Goal: Task Accomplishment & Management: Manage account settings

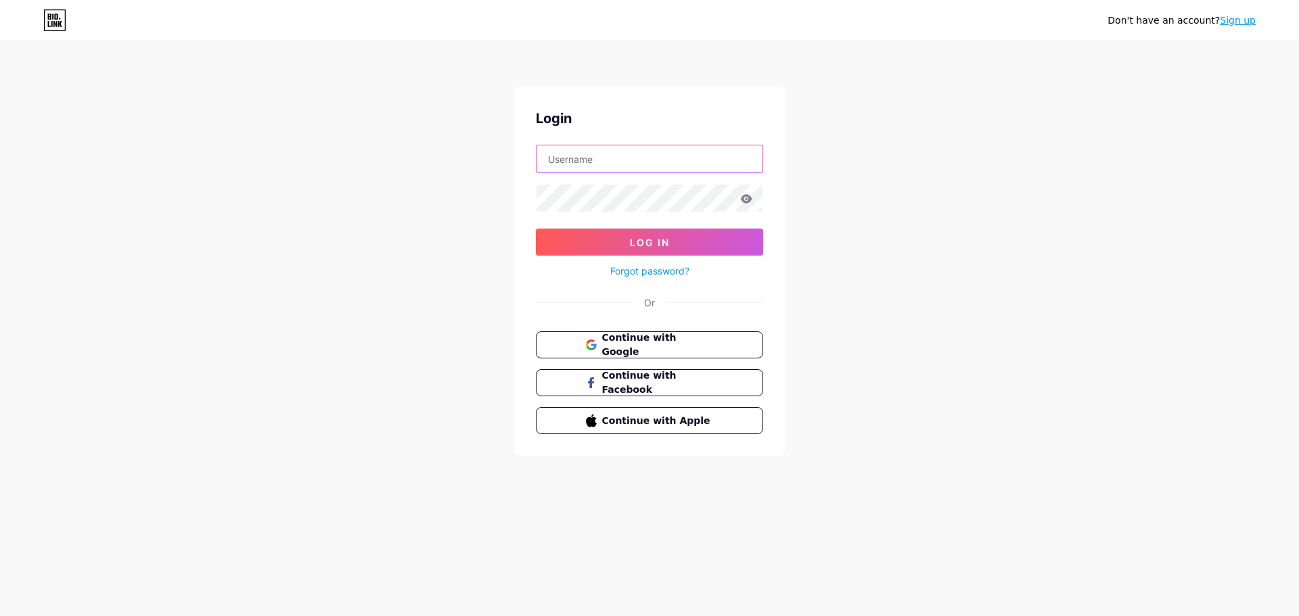
click at [565, 161] on input "text" at bounding box center [650, 158] width 226 height 27
click at [474, 250] on div "Don't have an account? Sign up Login Log In Forgot password? Or Continue with G…" at bounding box center [649, 249] width 1299 height 499
click at [599, 339] on span "Continue with Google" at bounding box center [650, 345] width 130 height 29
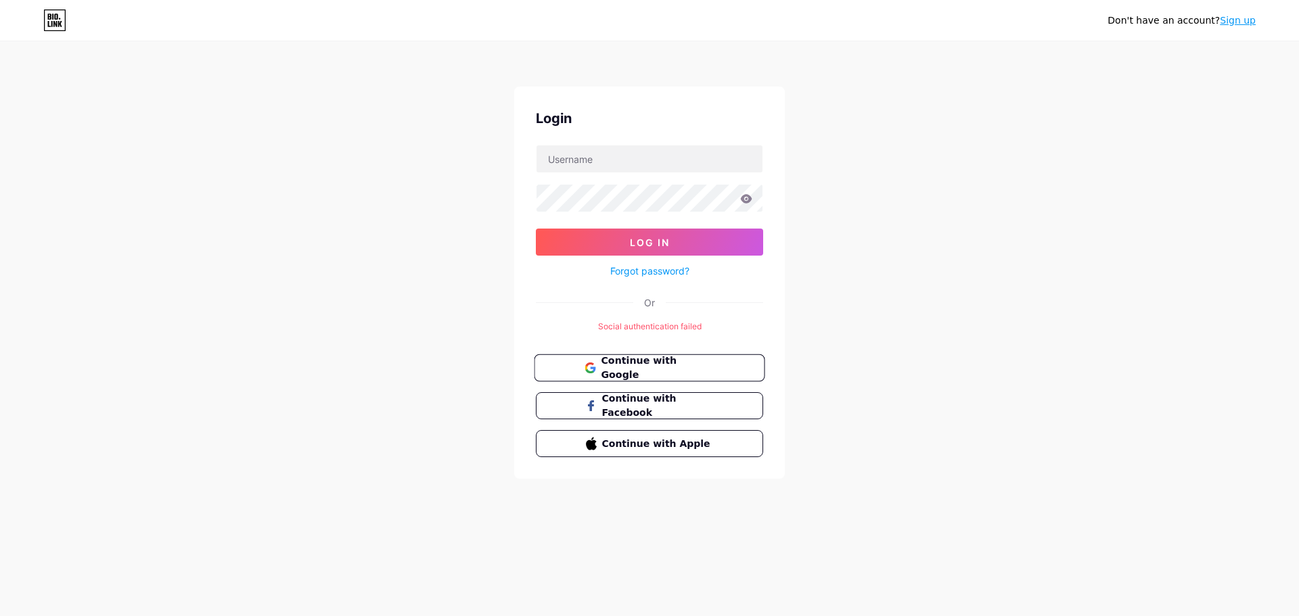
click at [654, 370] on span "Continue with Google" at bounding box center [657, 368] width 113 height 29
click at [612, 367] on span "Continue with Google" at bounding box center [657, 368] width 113 height 29
click at [620, 163] on input "text" at bounding box center [650, 158] width 226 height 27
type input "[EMAIL_ADDRESS][DOMAIN_NAME]"
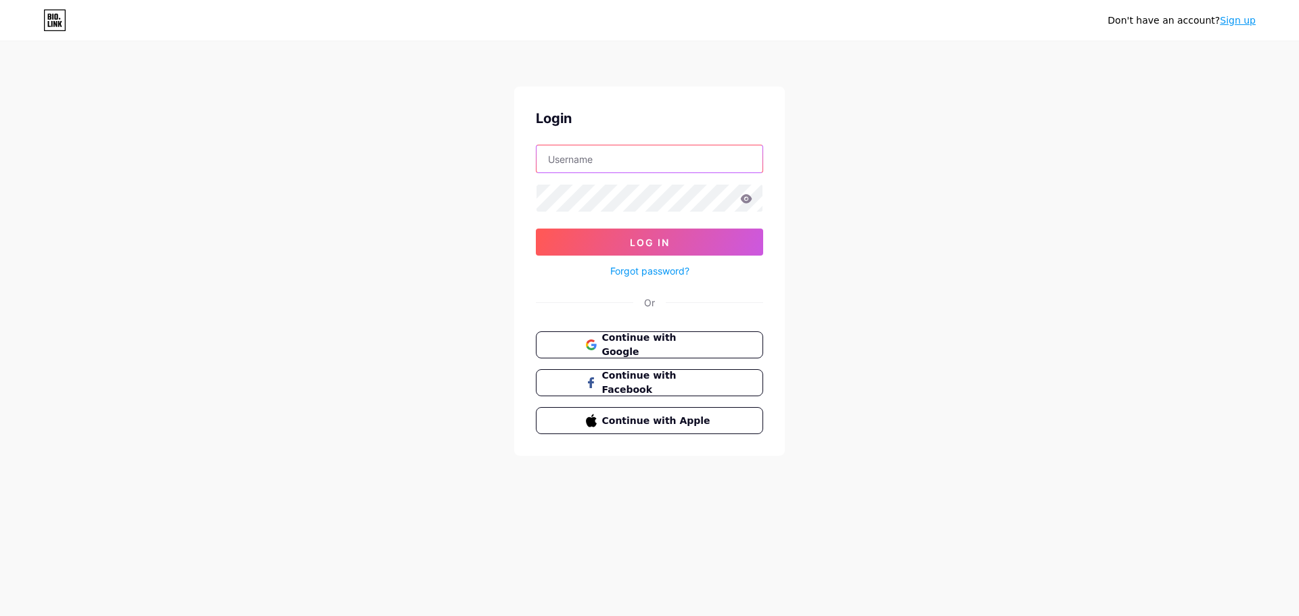
click at [641, 168] on input "text" at bounding box center [650, 158] width 226 height 27
click at [622, 163] on input "text" at bounding box center [650, 158] width 226 height 27
type input "[EMAIL_ADDRESS][DOMAIN_NAME]"
click at [536, 229] on button "Log In" at bounding box center [649, 242] width 227 height 27
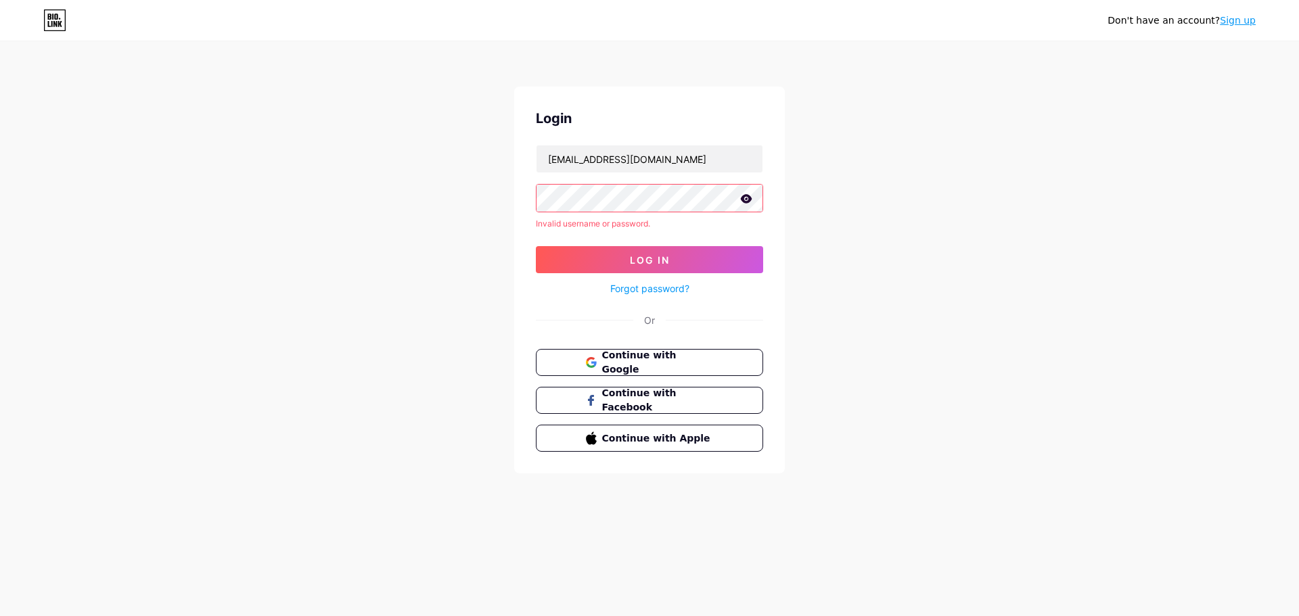
click at [746, 200] on icon at bounding box center [747, 198] width 12 height 9
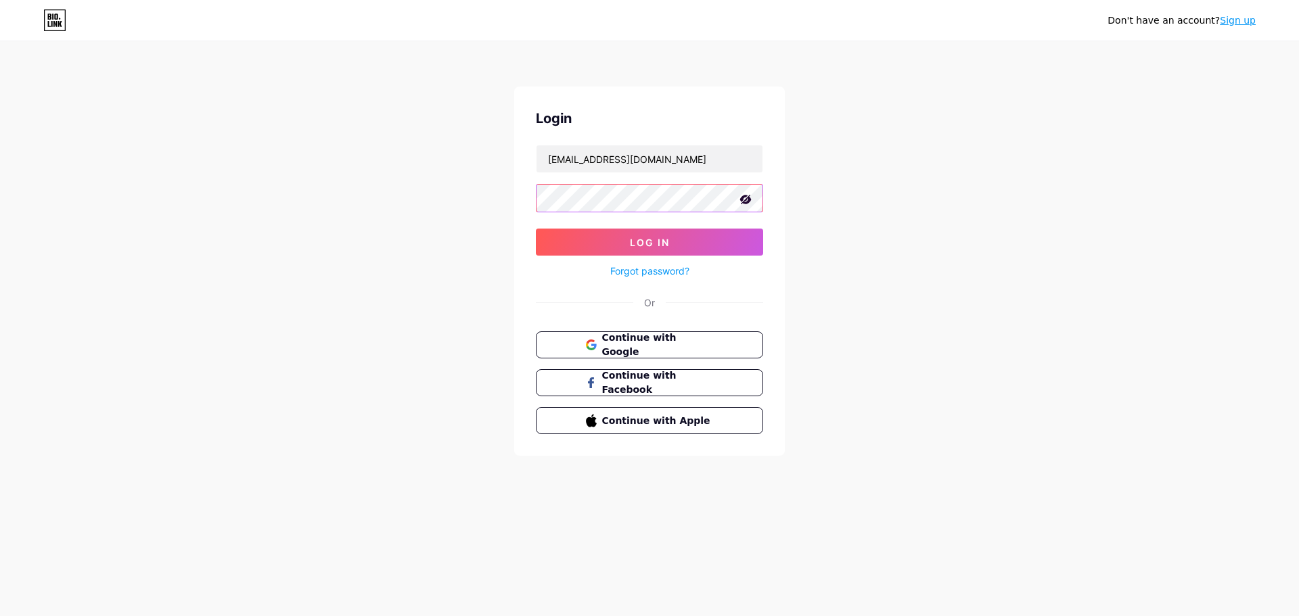
click at [536, 229] on button "Log In" at bounding box center [649, 242] width 227 height 27
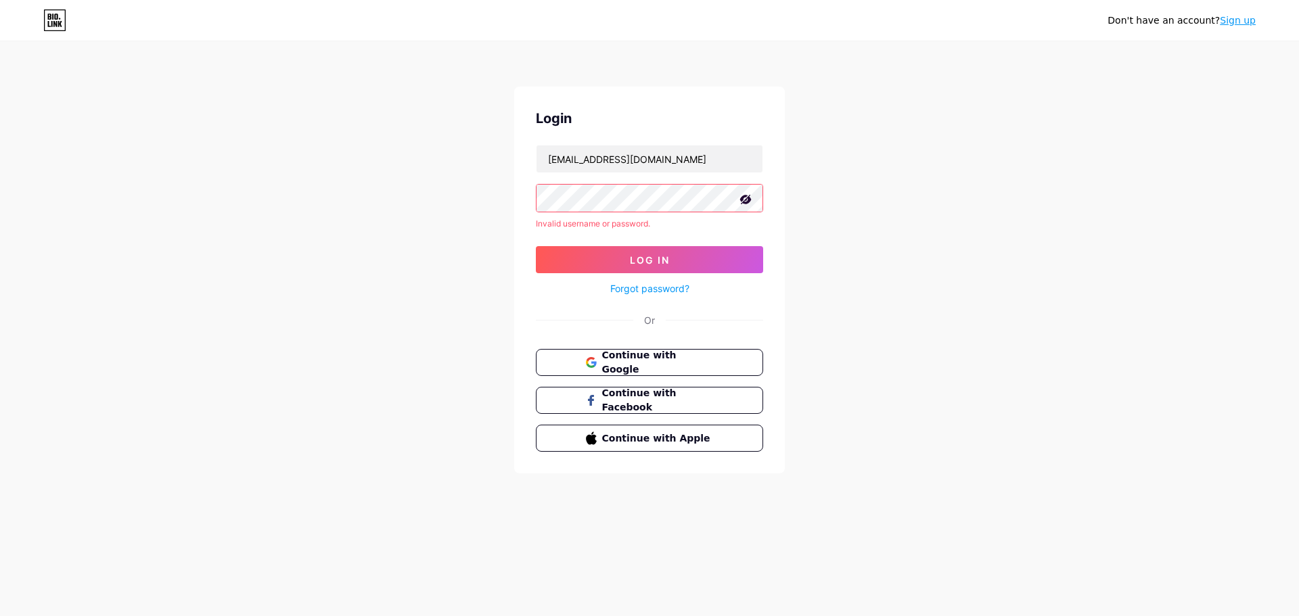
click at [638, 293] on link "Forgot password?" at bounding box center [649, 288] width 79 height 14
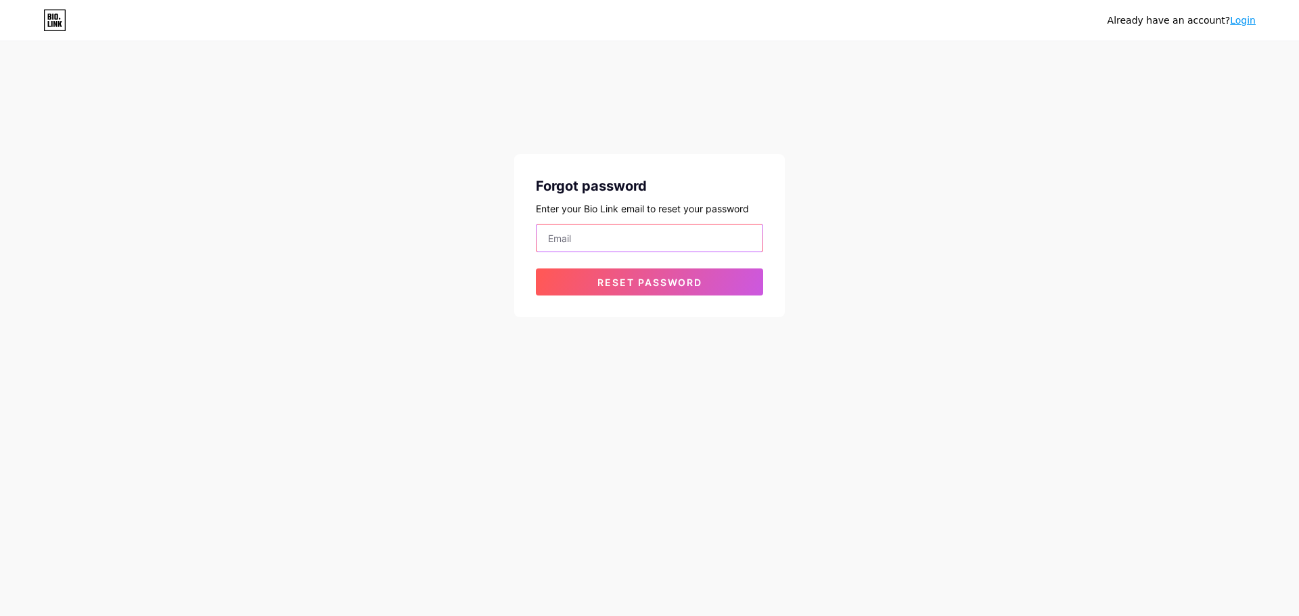
click at [604, 230] on input "email" at bounding box center [650, 238] width 226 height 27
type input "[EMAIL_ADDRESS][DOMAIN_NAME]"
click at [631, 281] on span "Reset password" at bounding box center [649, 283] width 105 height 12
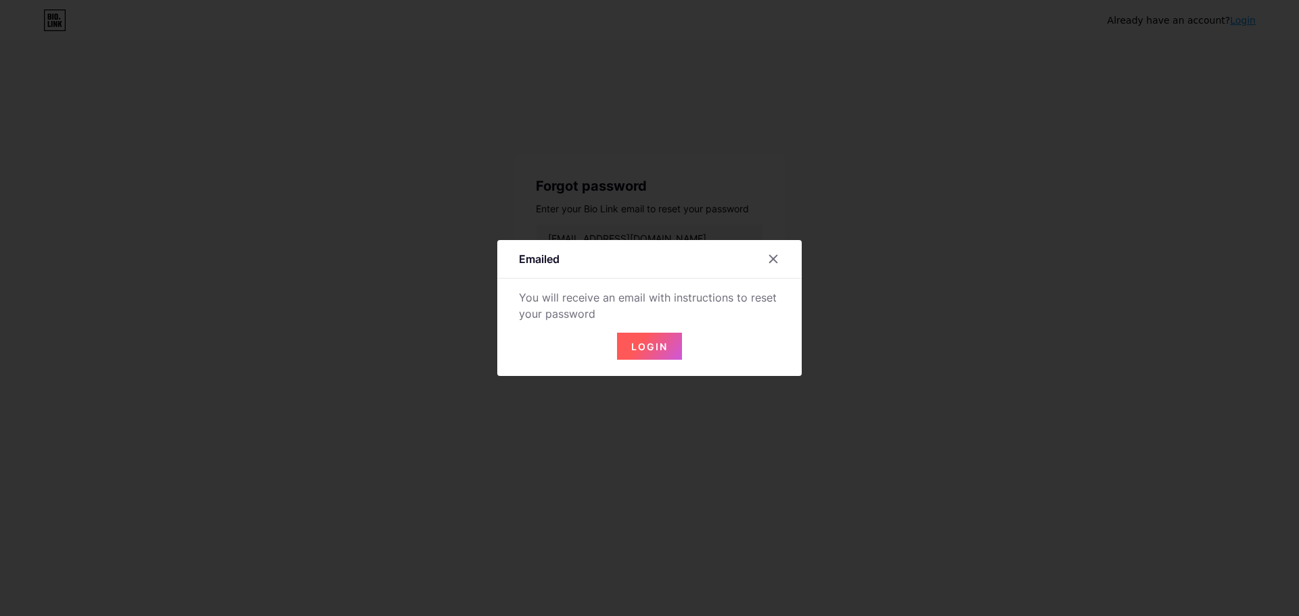
click at [656, 350] on span "Login" at bounding box center [649, 347] width 37 height 12
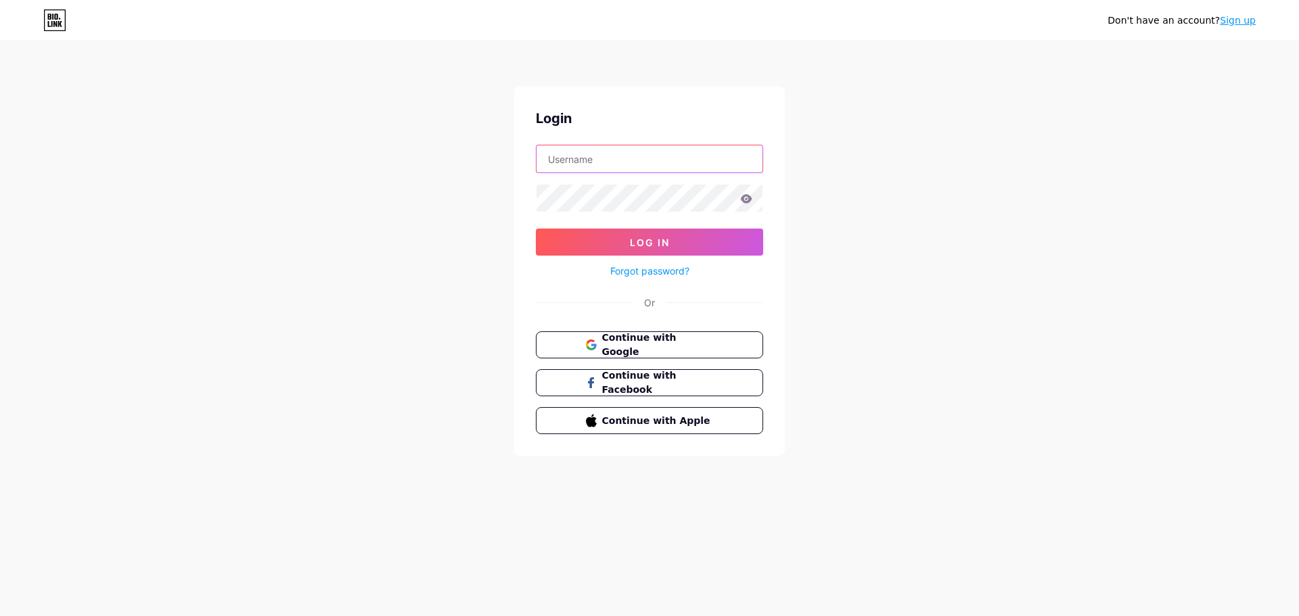
click at [630, 158] on input "text" at bounding box center [650, 158] width 226 height 27
type input "[EMAIL_ADDRESS][DOMAIN_NAME]"
click at [656, 238] on span "Log In" at bounding box center [650, 243] width 40 height 12
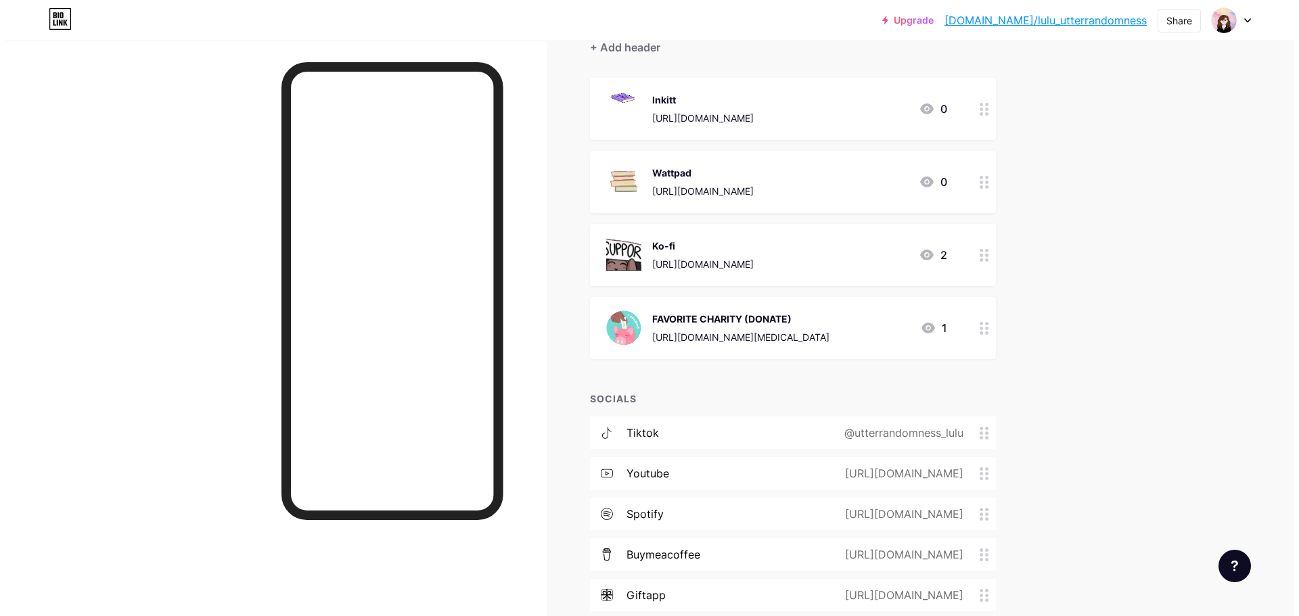
scroll to position [203, 0]
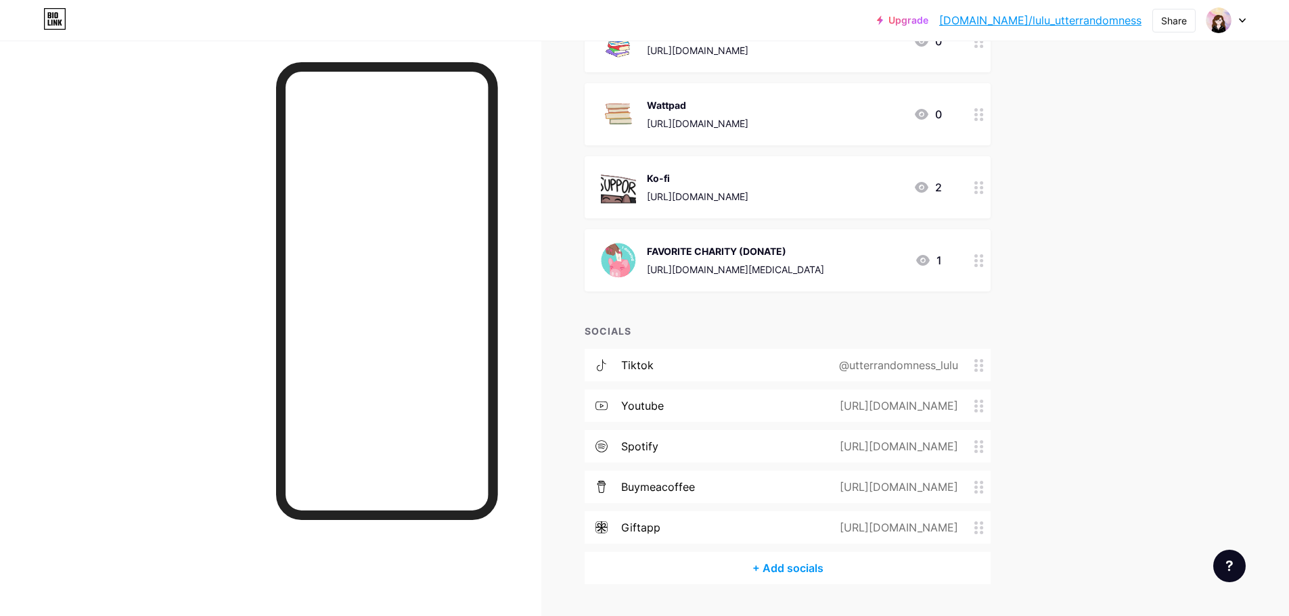
click at [826, 566] on div "+ Add socials" at bounding box center [788, 568] width 406 height 32
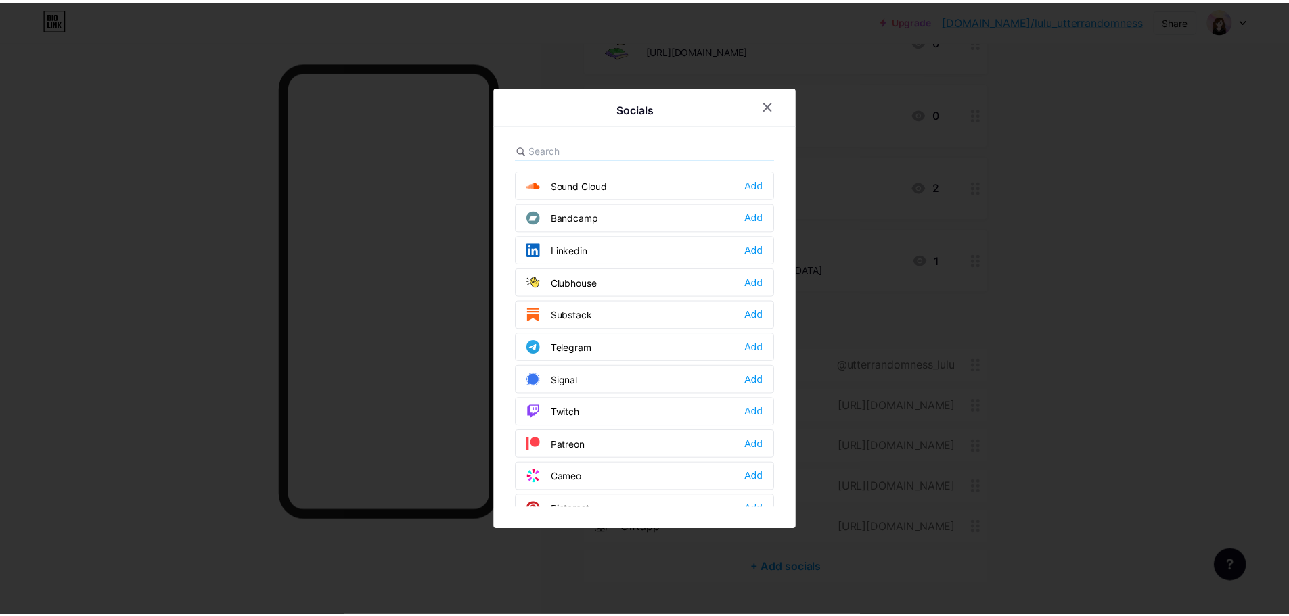
scroll to position [541, 0]
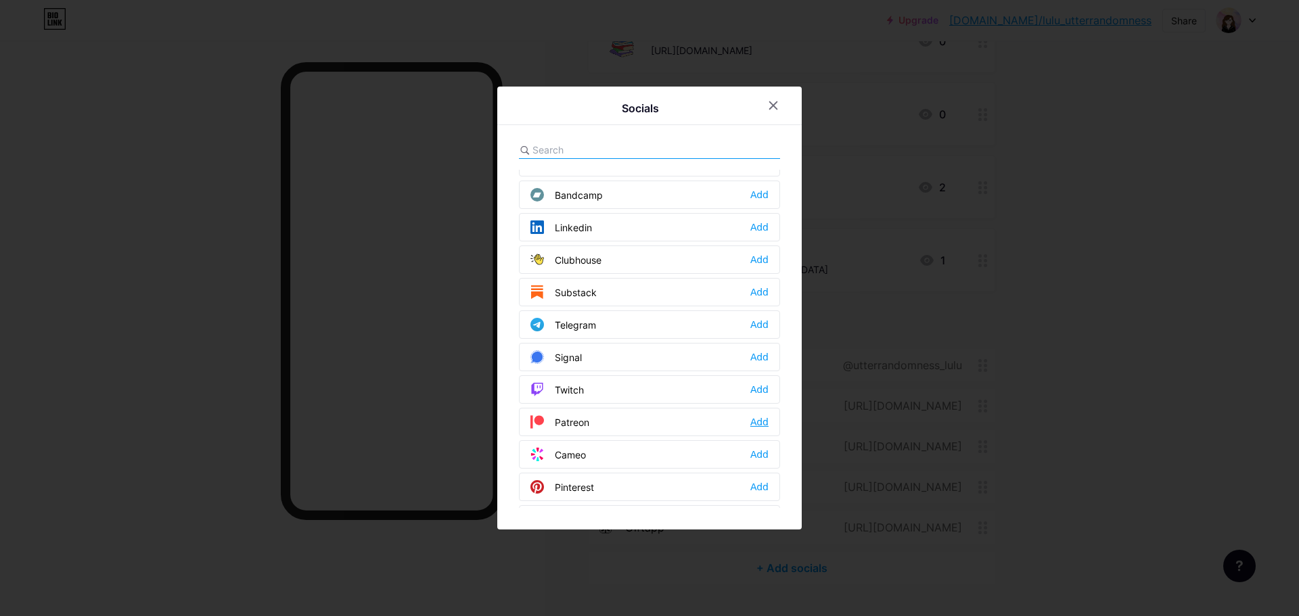
click at [758, 426] on div "Add" at bounding box center [759, 422] width 18 height 14
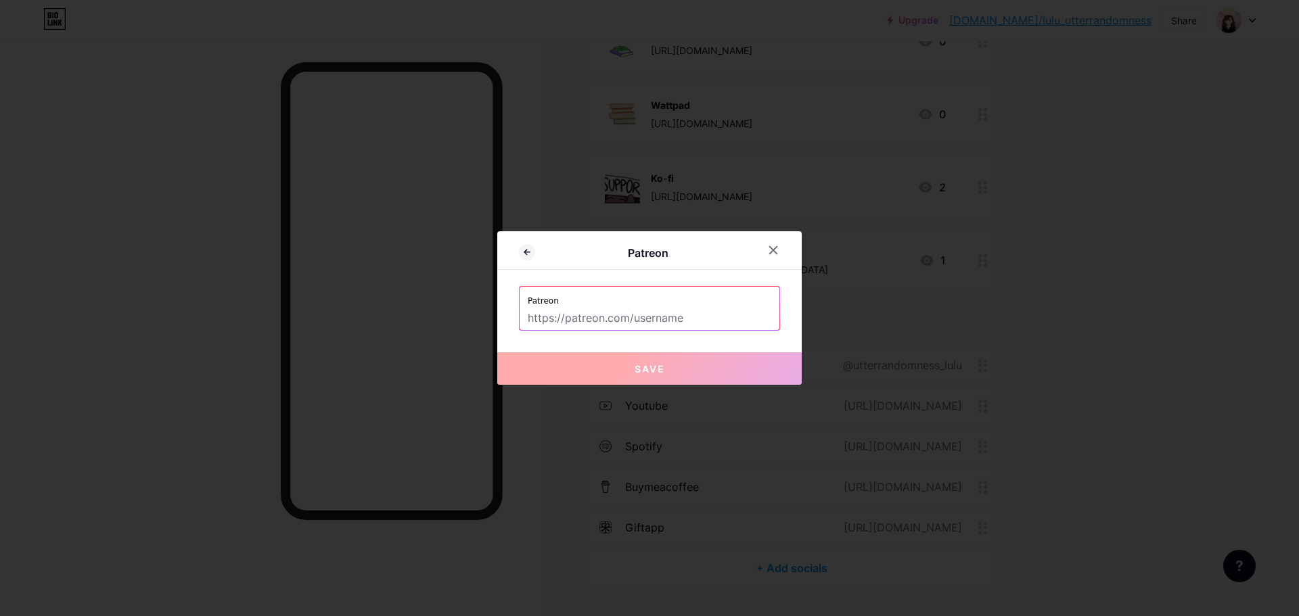
click at [643, 318] on input "text" at bounding box center [650, 318] width 244 height 23
click at [777, 252] on icon at bounding box center [773, 250] width 11 height 11
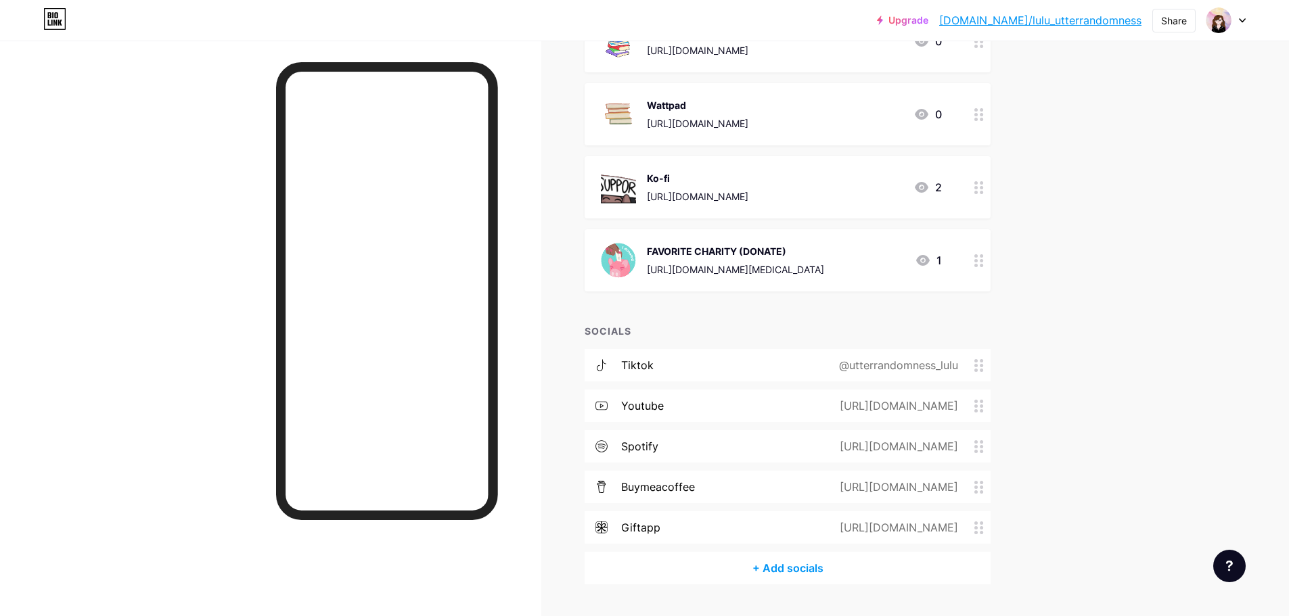
click at [824, 263] on div "[URL][DOMAIN_NAME][MEDICAL_DATA]" at bounding box center [735, 270] width 177 height 14
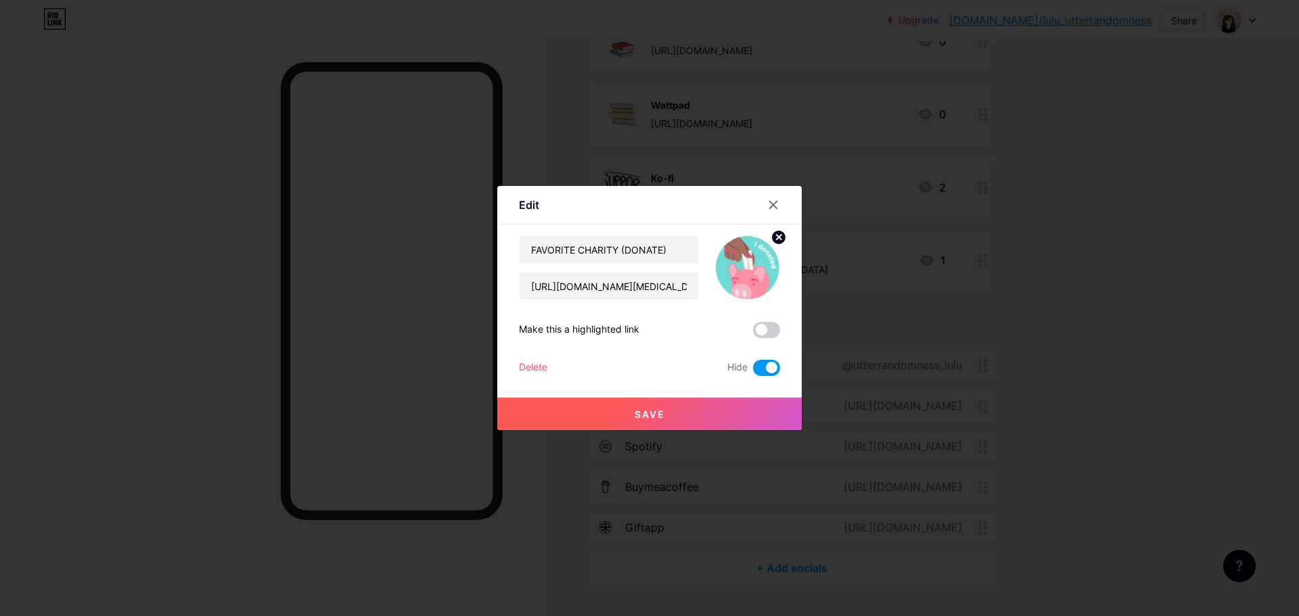
click at [540, 367] on div "Delete" at bounding box center [533, 368] width 28 height 16
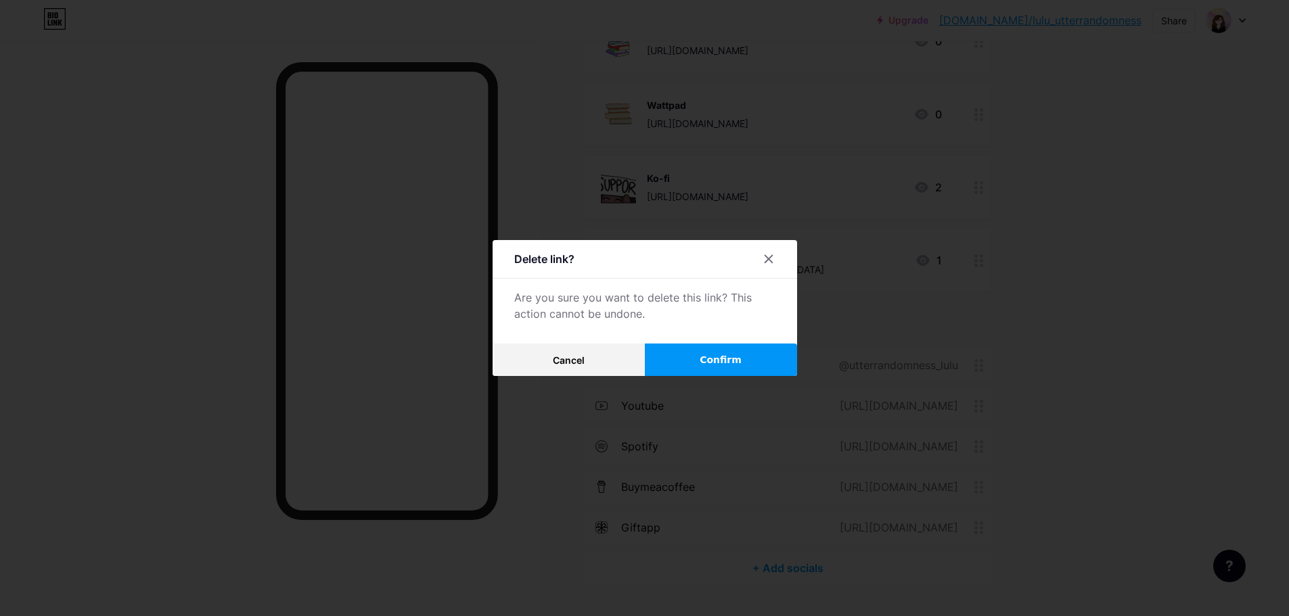
click at [715, 361] on span "Confirm" at bounding box center [721, 360] width 42 height 14
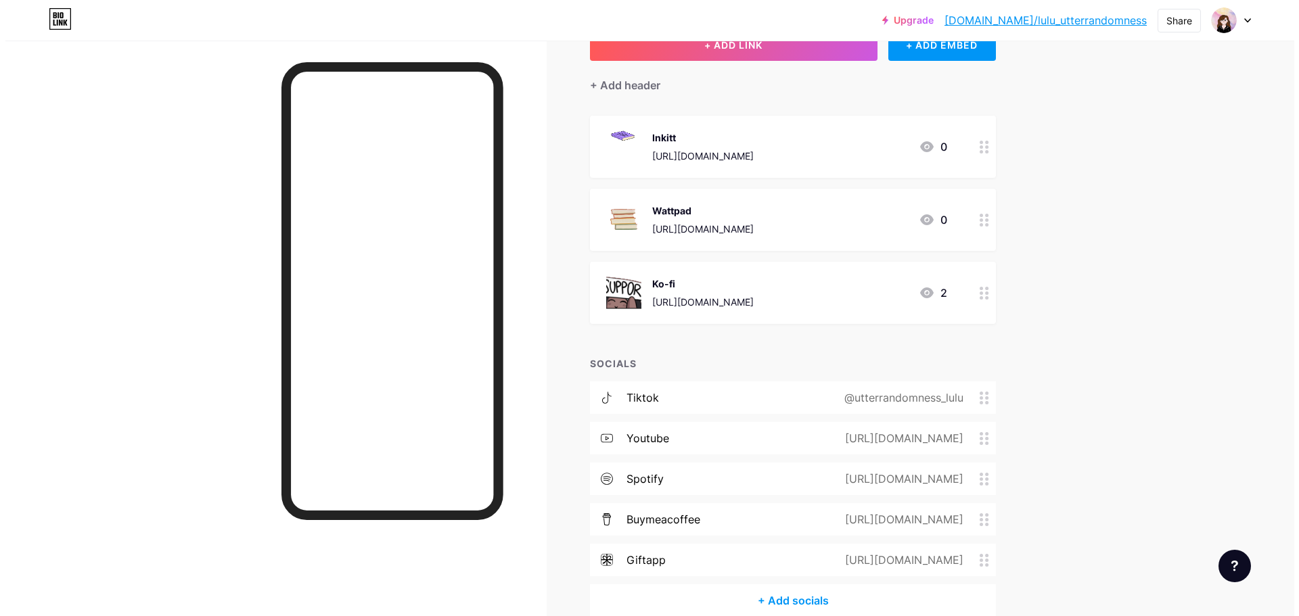
scroll to position [30, 0]
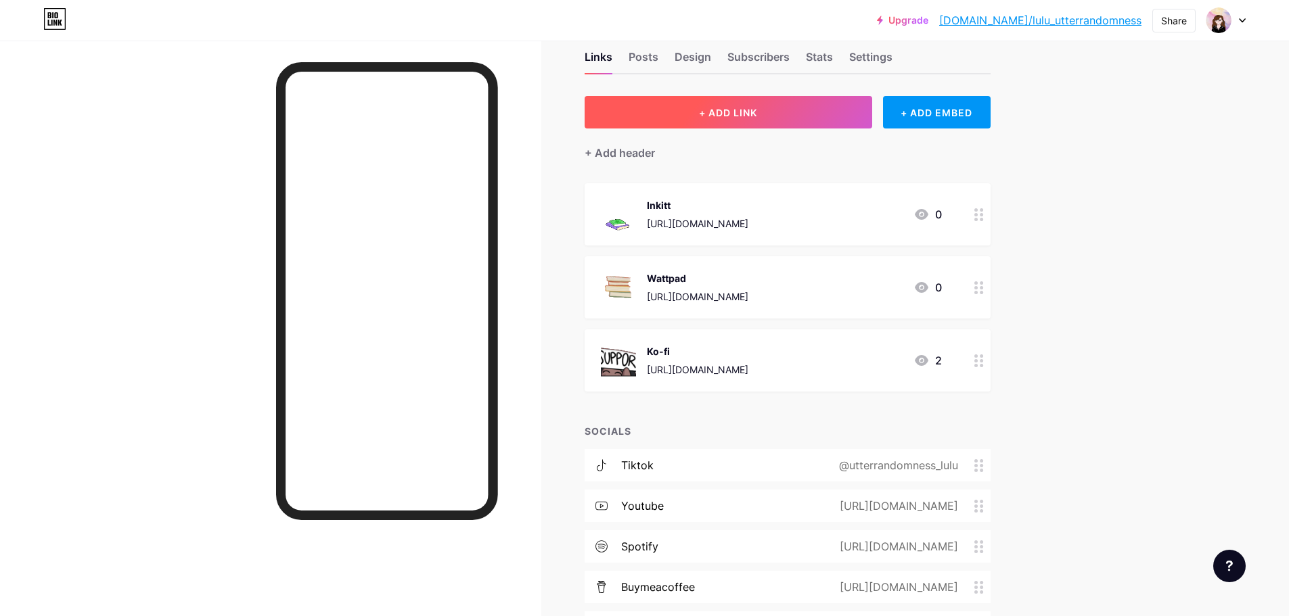
click at [757, 116] on span "+ ADD LINK" at bounding box center [728, 113] width 58 height 12
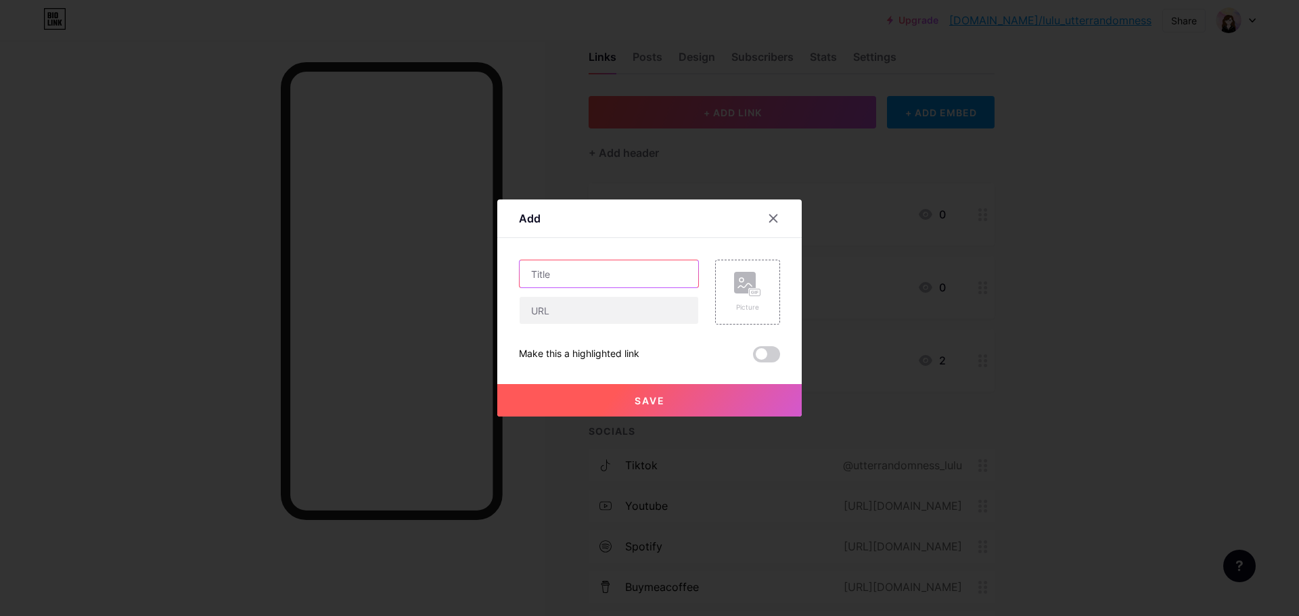
click at [557, 277] on input "text" at bounding box center [609, 274] width 179 height 27
type input "[GEOGRAPHIC_DATA]"
click at [580, 311] on input "text" at bounding box center [609, 310] width 179 height 27
paste input "[URL][DOMAIN_NAME]"
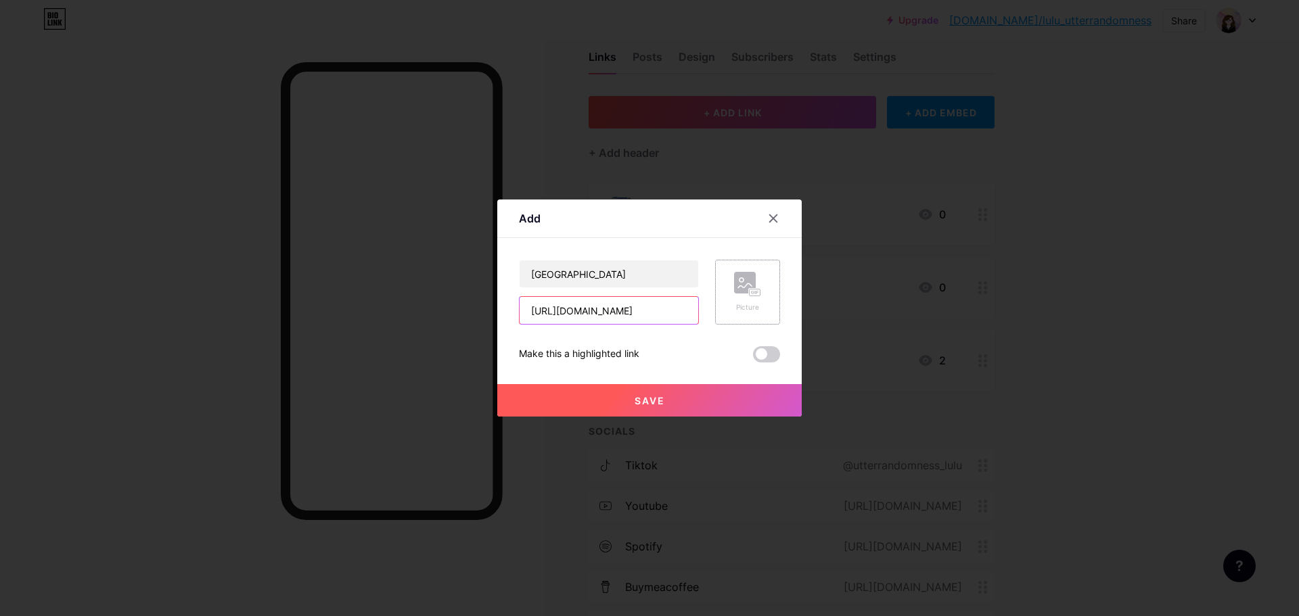
type input "[URL][DOMAIN_NAME]"
click at [730, 291] on div "Picture" at bounding box center [747, 292] width 65 height 65
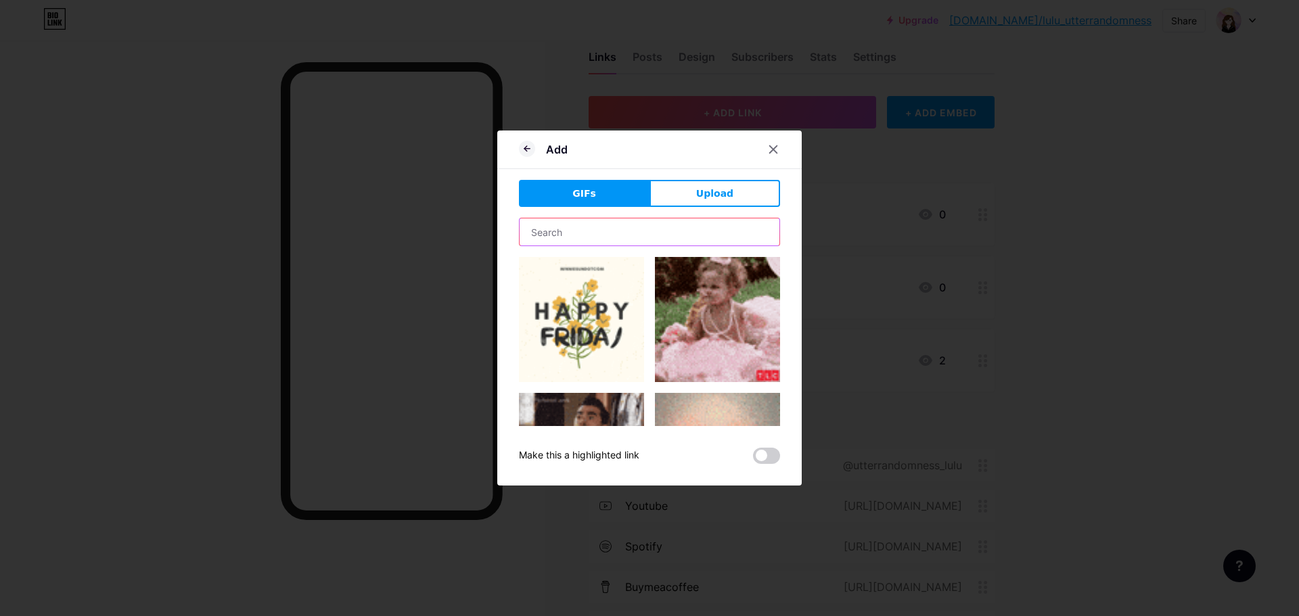
click at [617, 233] on input "text" at bounding box center [650, 232] width 260 height 27
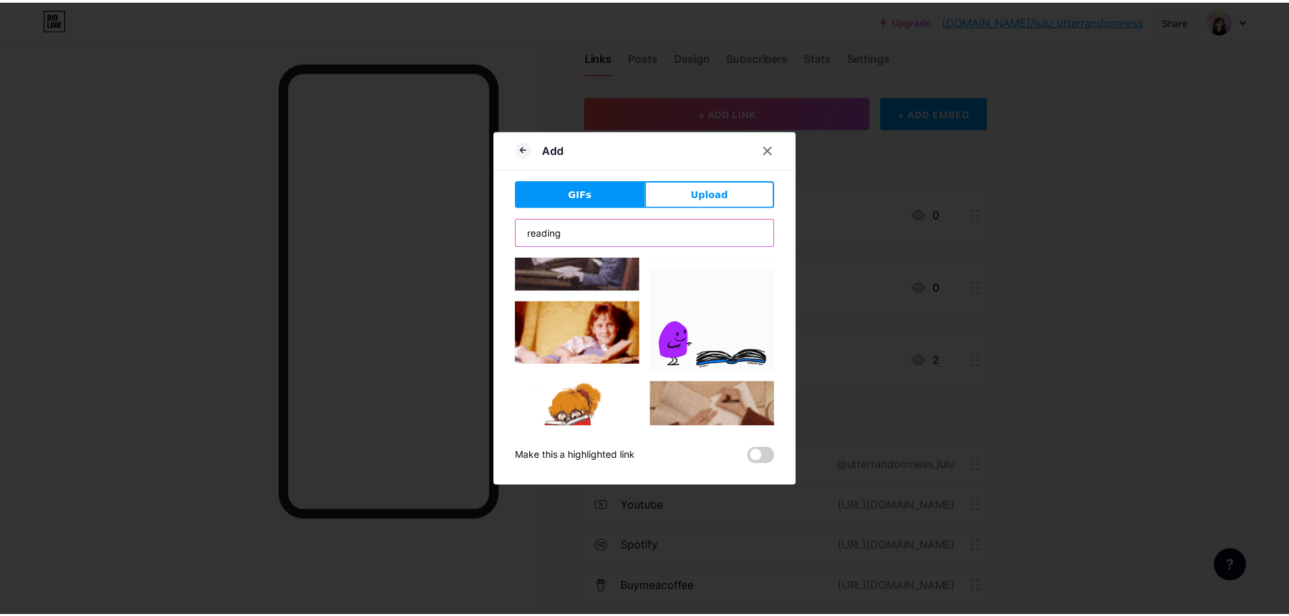
scroll to position [271, 0]
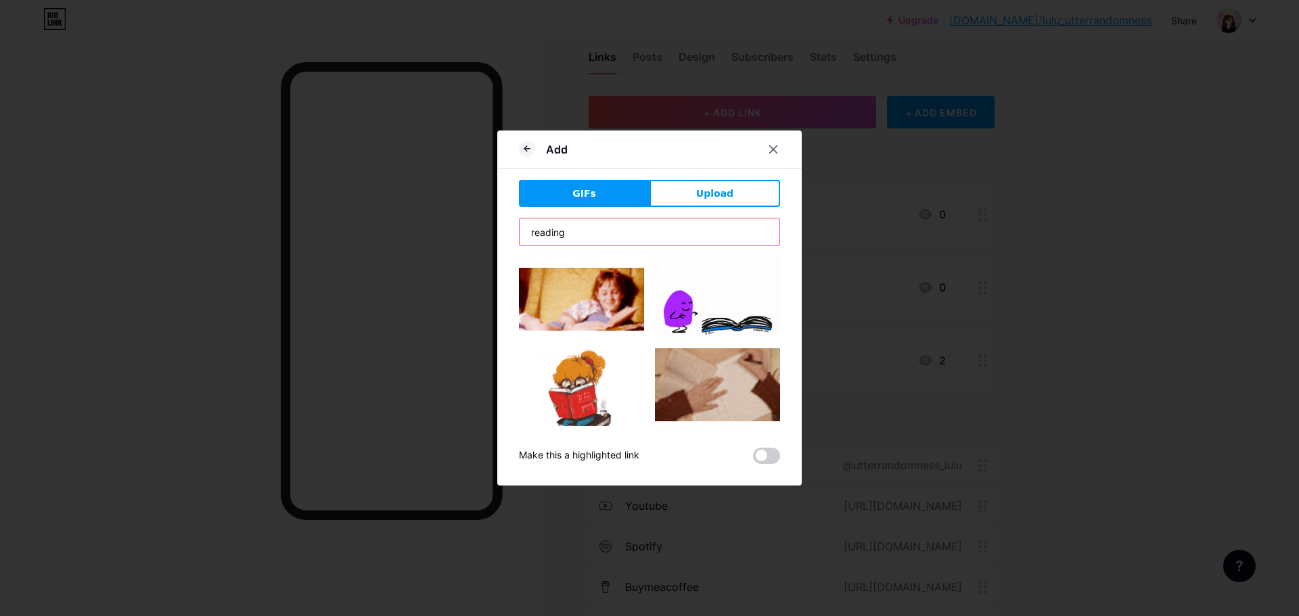
type input "reading"
click at [587, 299] on img at bounding box center [581, 299] width 125 height 63
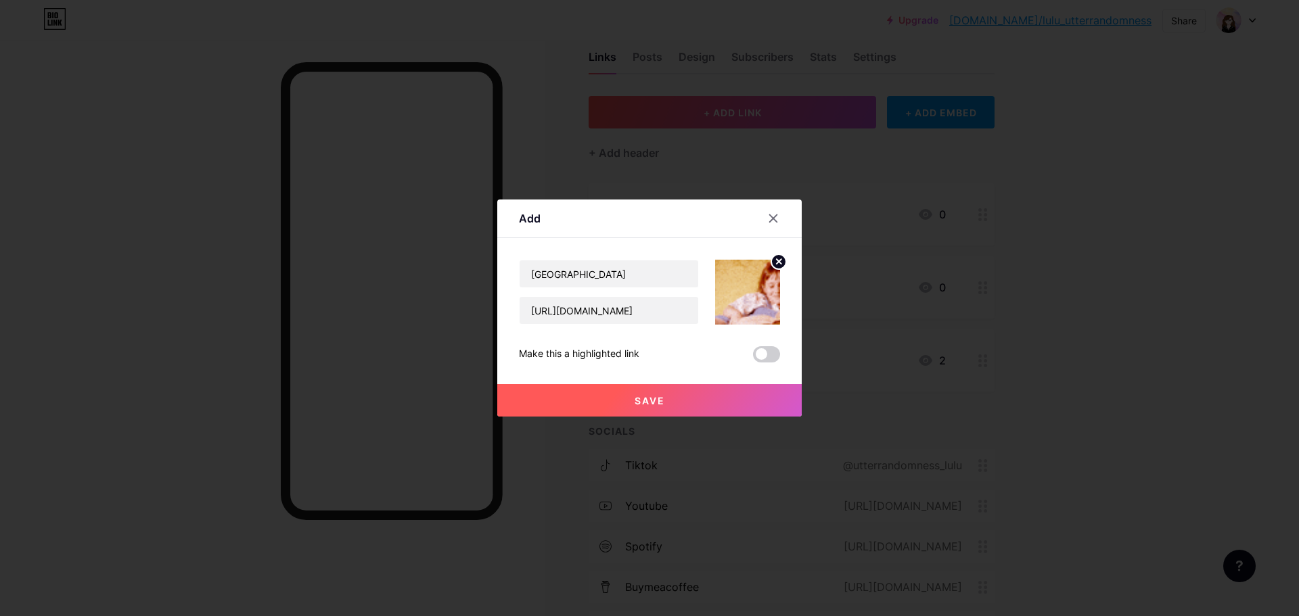
click at [682, 397] on button "Save" at bounding box center [649, 400] width 304 height 32
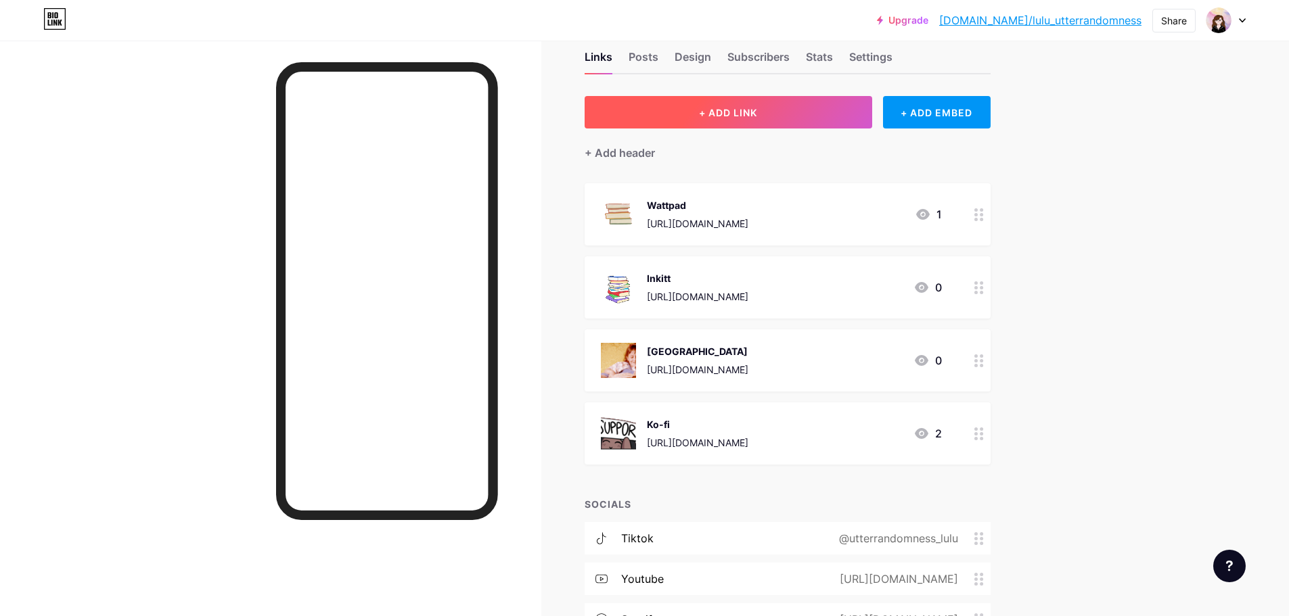
click at [751, 118] on span "+ ADD LINK" at bounding box center [728, 113] width 58 height 12
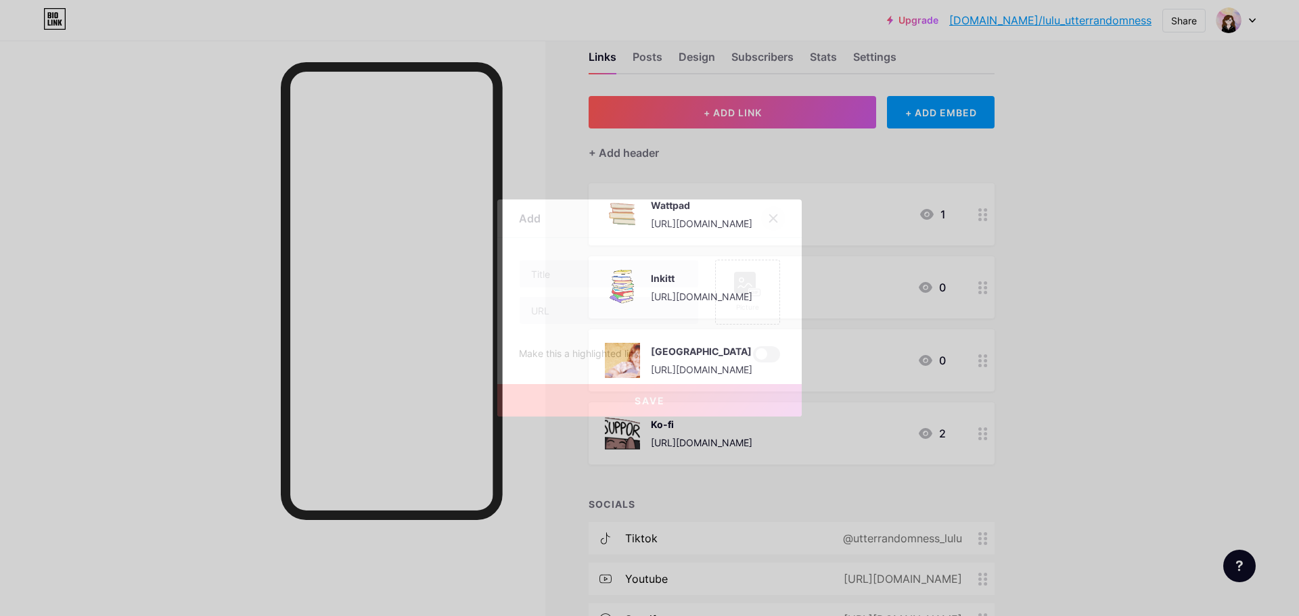
click at [773, 225] on div at bounding box center [773, 218] width 24 height 24
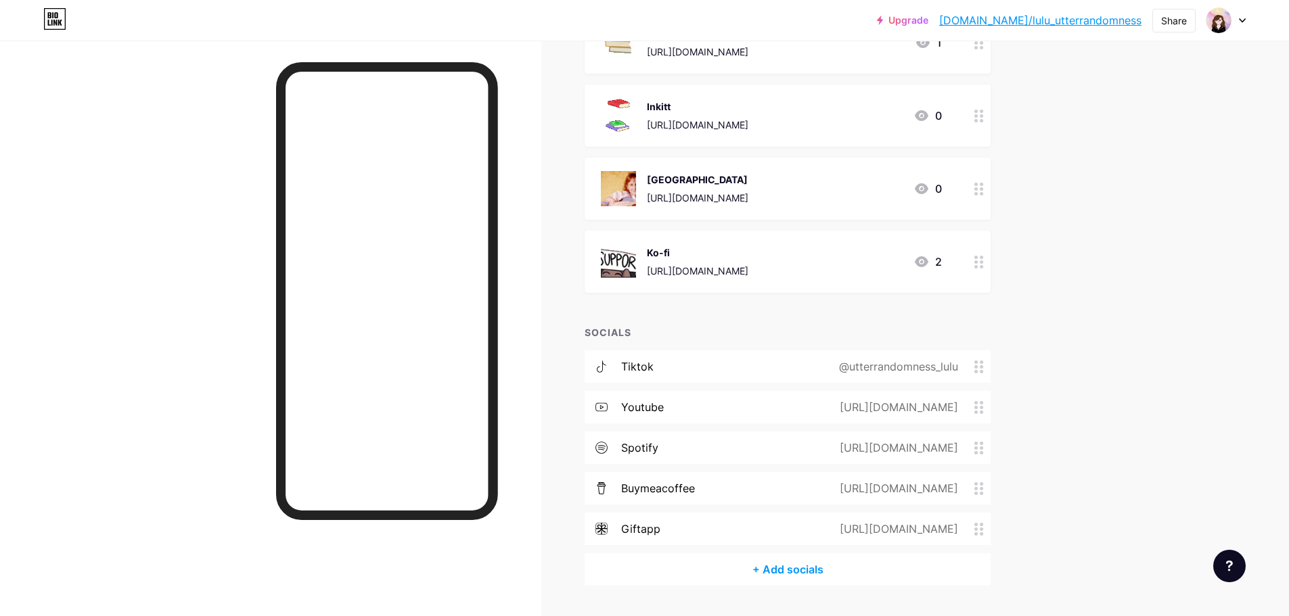
scroll to position [238, 0]
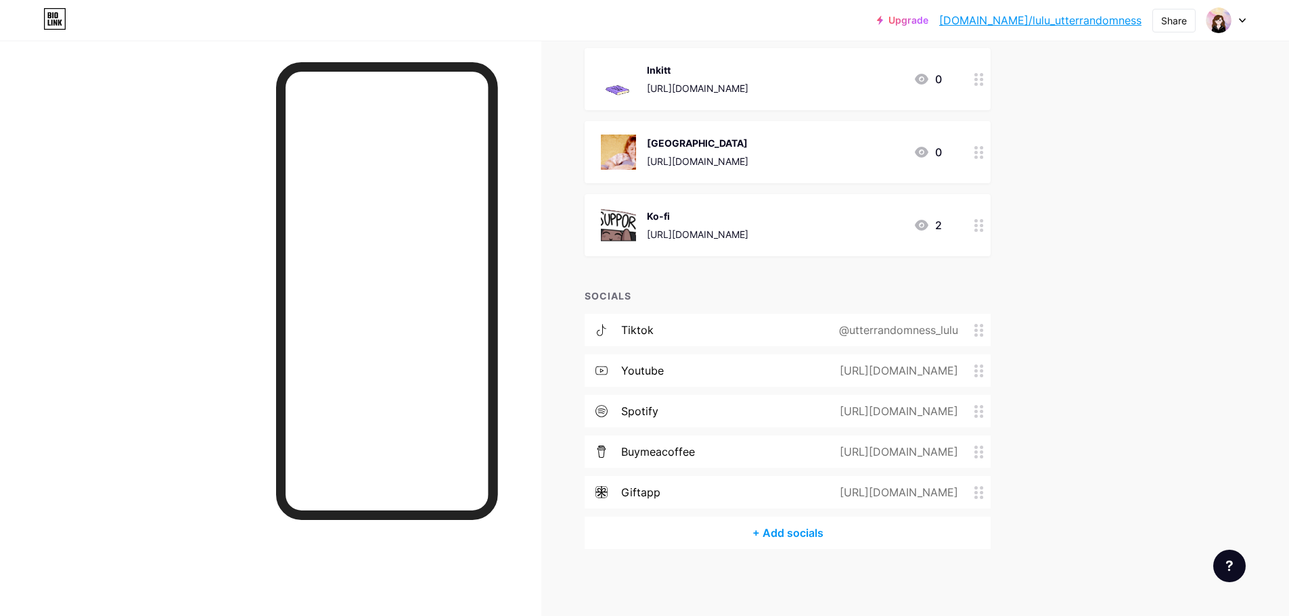
click at [754, 532] on div "+ Add socials" at bounding box center [788, 533] width 406 height 32
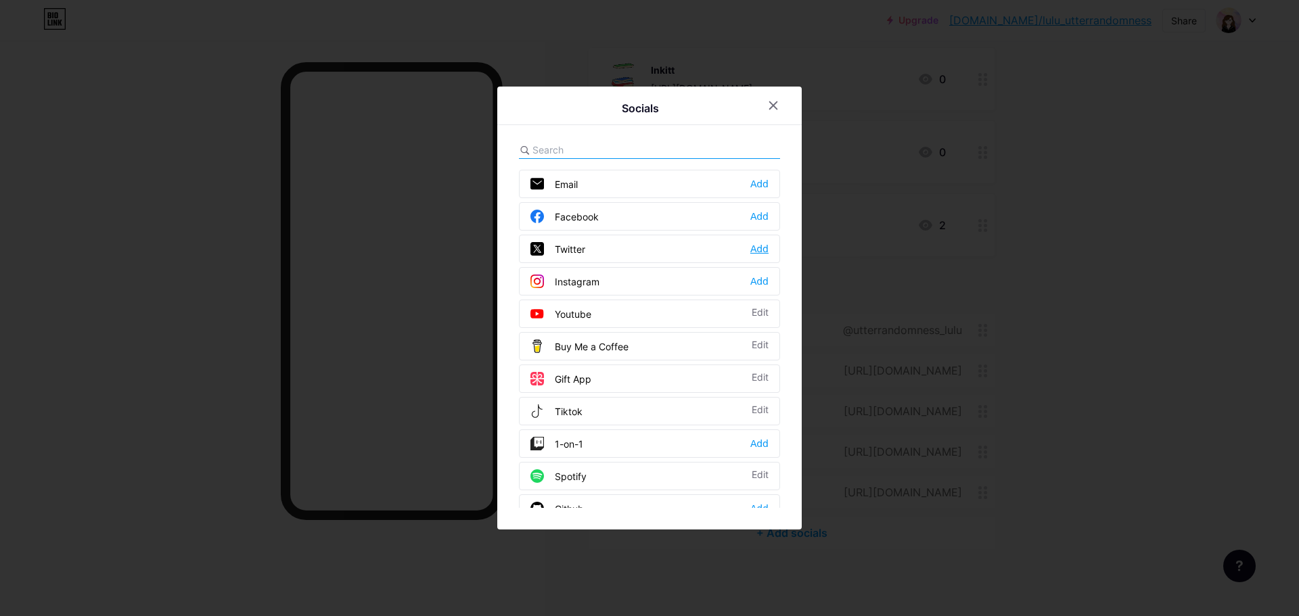
click at [767, 247] on div "Add" at bounding box center [759, 249] width 18 height 14
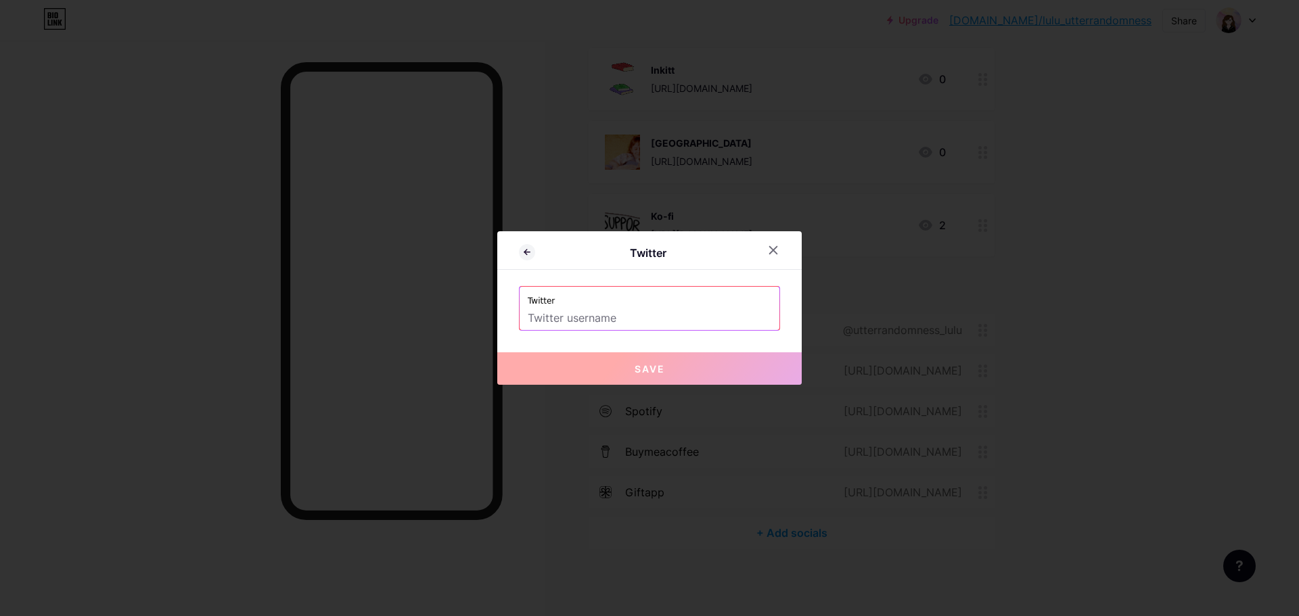
click at [593, 315] on input "text" at bounding box center [650, 318] width 244 height 23
paste input "@UtterRando_Lulu"
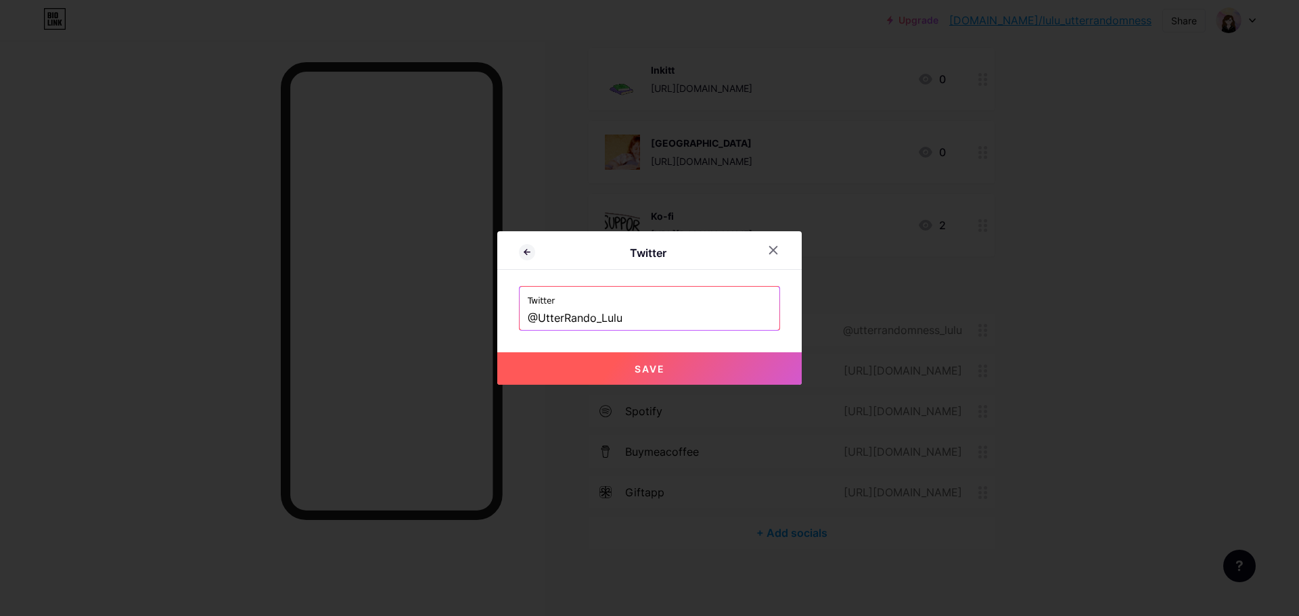
click at [640, 371] on span "Save" at bounding box center [650, 369] width 30 height 12
type input "[URL][DOMAIN_NAME]"
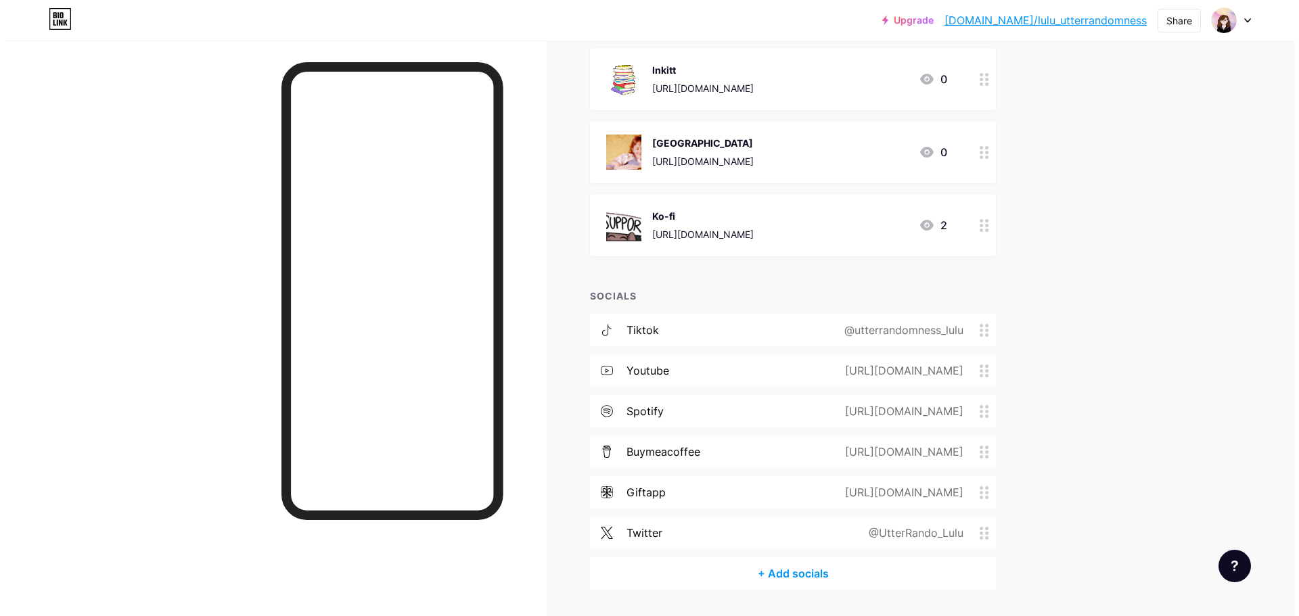
scroll to position [279, 0]
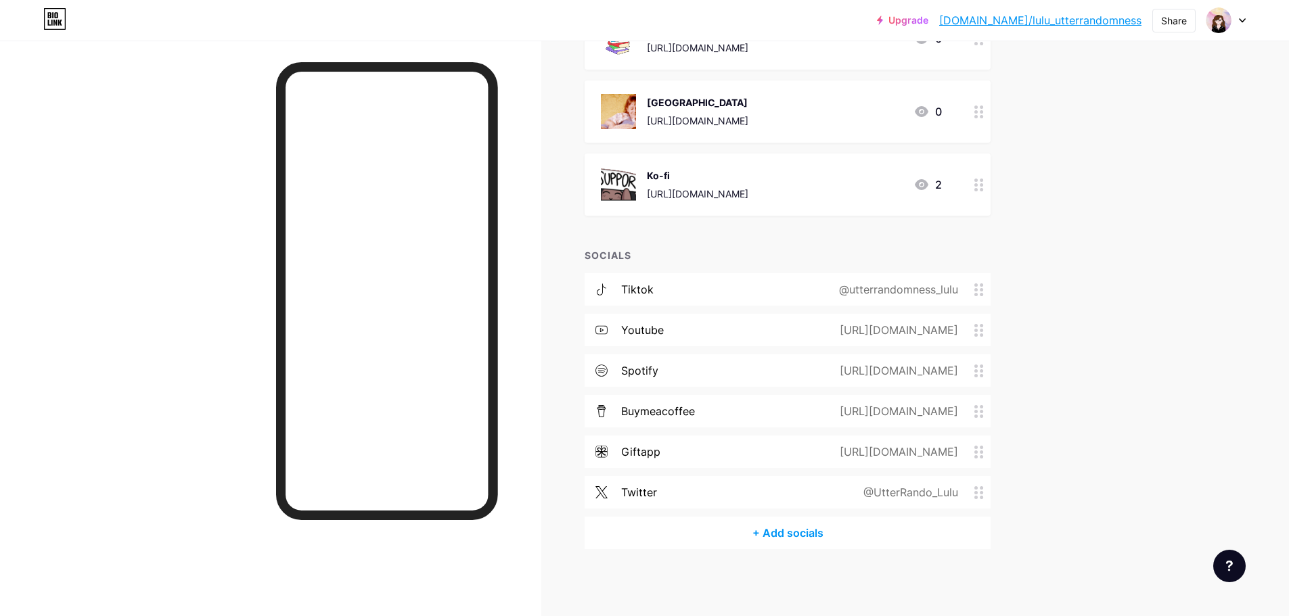
click at [761, 541] on div "+ Add socials" at bounding box center [788, 533] width 406 height 32
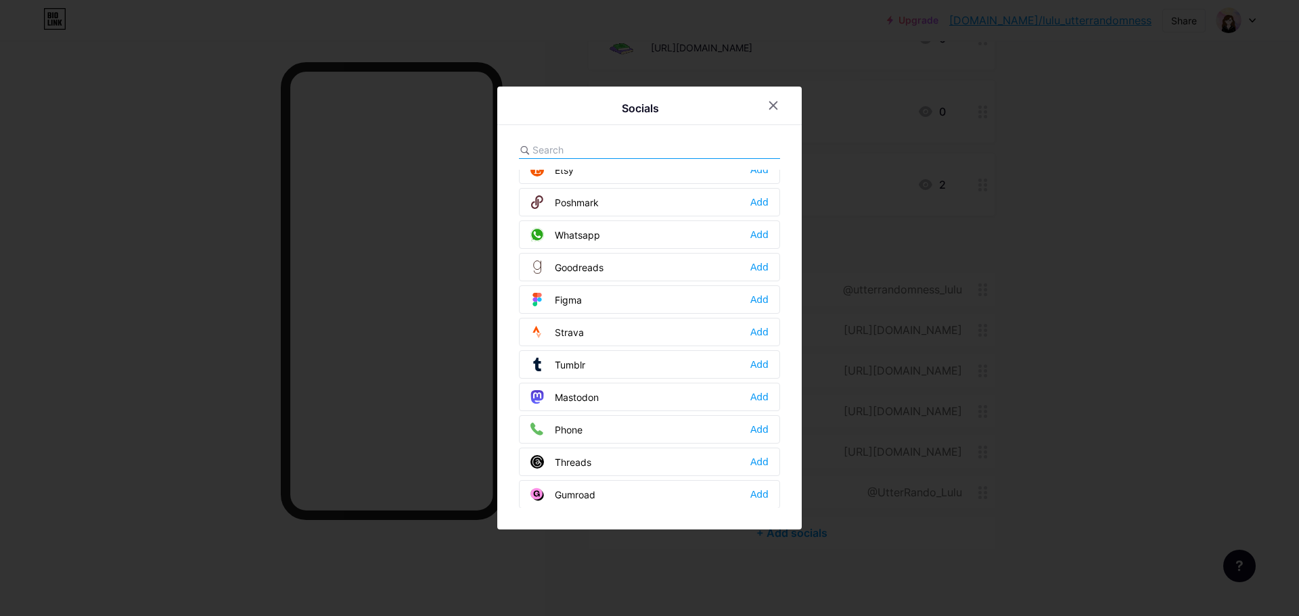
scroll to position [1150, 0]
click at [769, 333] on div "Tumblr Add" at bounding box center [649, 333] width 261 height 28
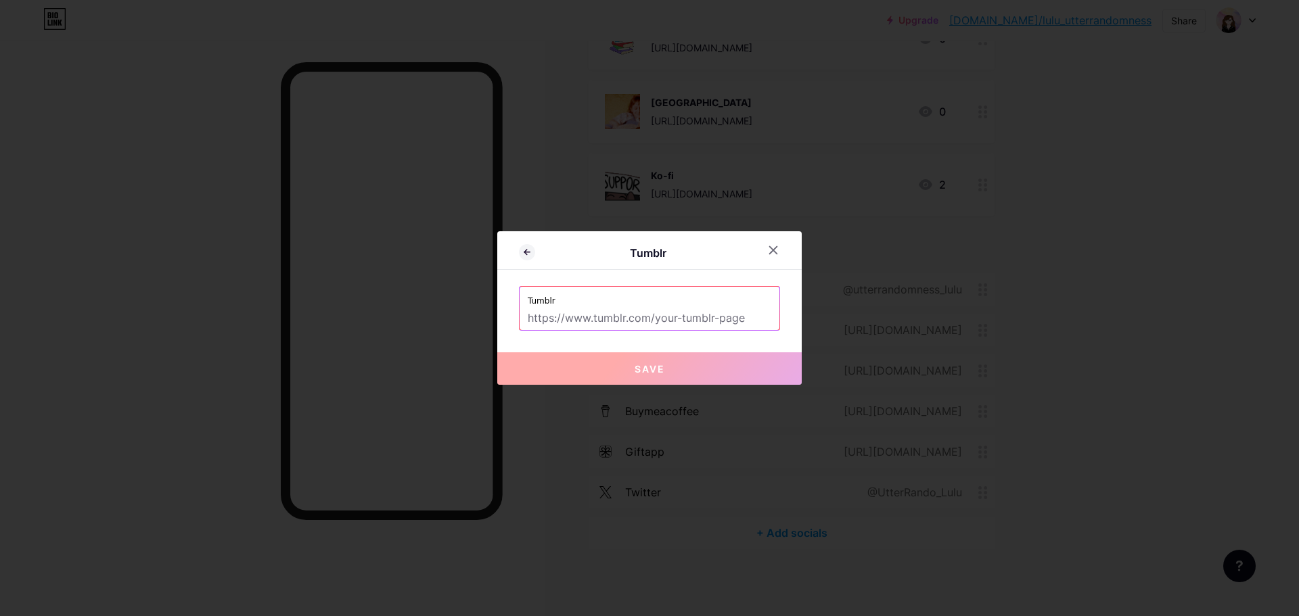
click at [671, 317] on input "text" at bounding box center [650, 318] width 244 height 23
paste input "[URL][DOMAIN_NAME]"
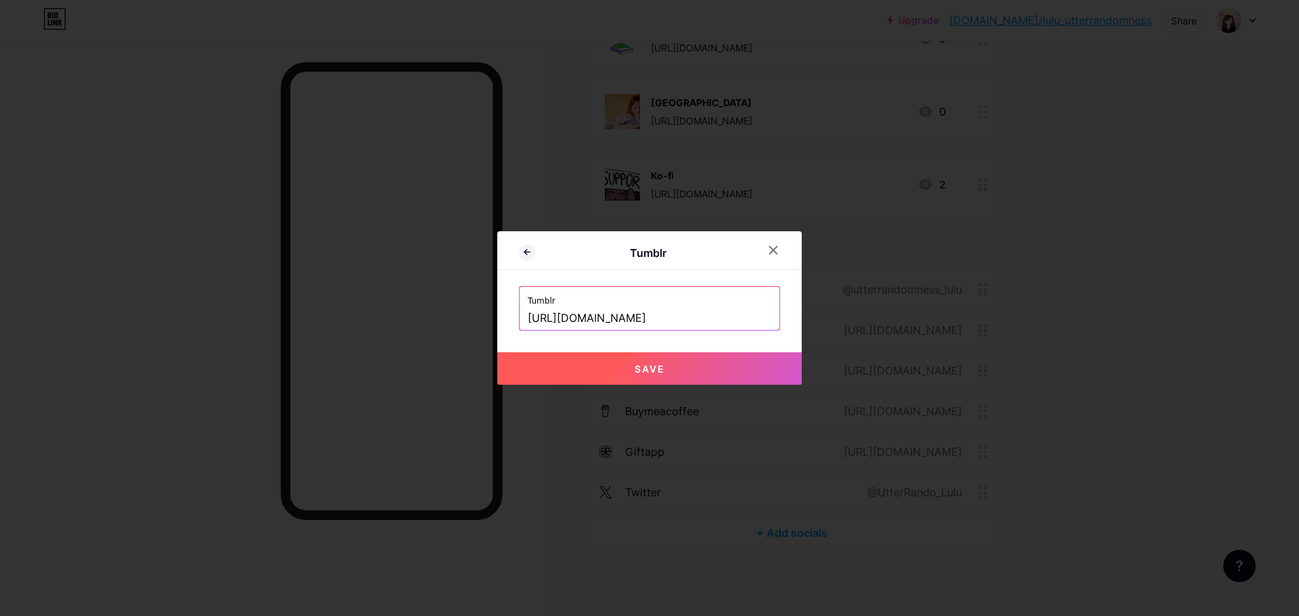
type input "[URL][DOMAIN_NAME]"
click at [681, 371] on button "Save" at bounding box center [649, 369] width 304 height 32
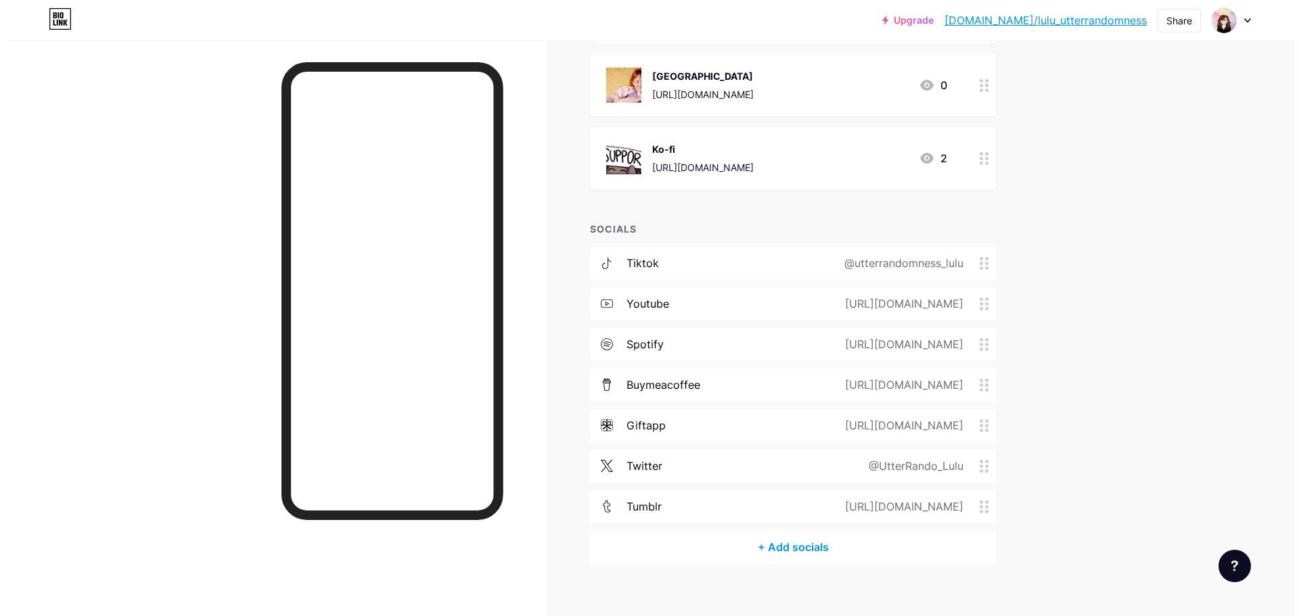
scroll to position [319, 0]
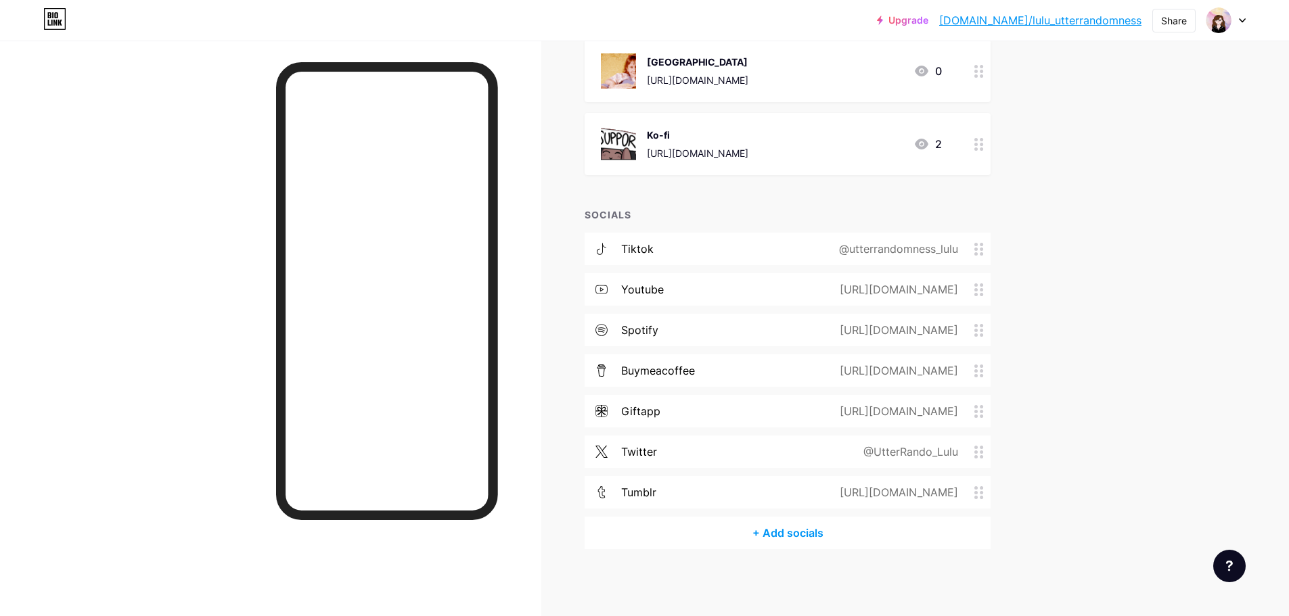
click at [785, 541] on div "+ Add socials" at bounding box center [788, 533] width 406 height 32
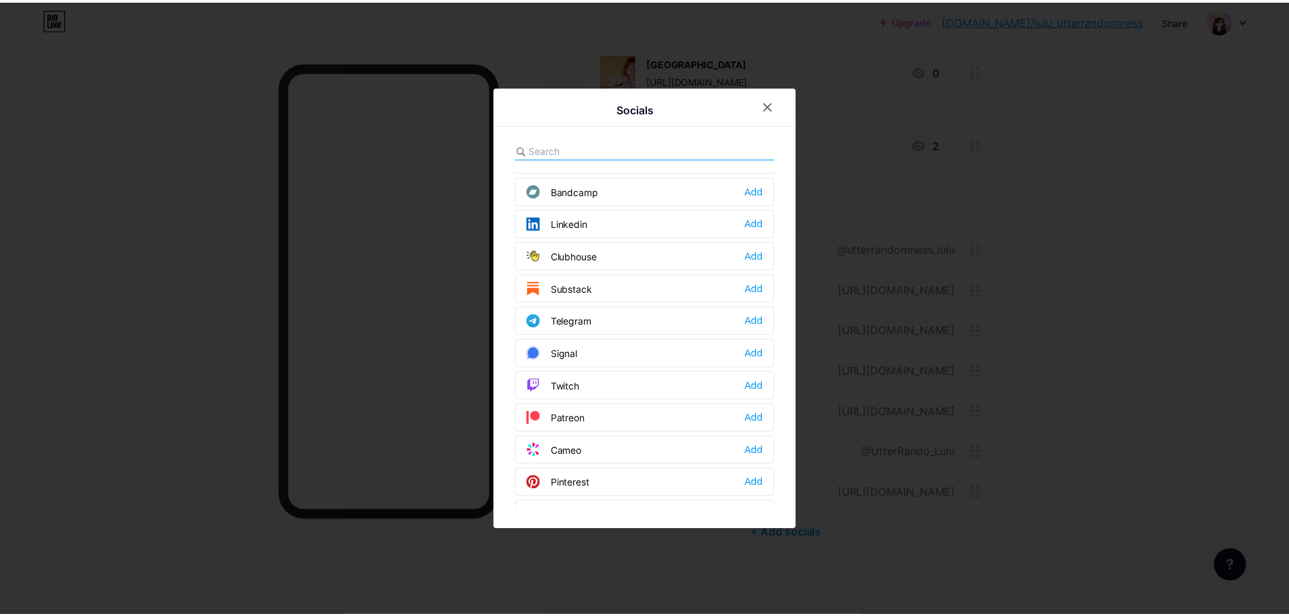
scroll to position [609, 0]
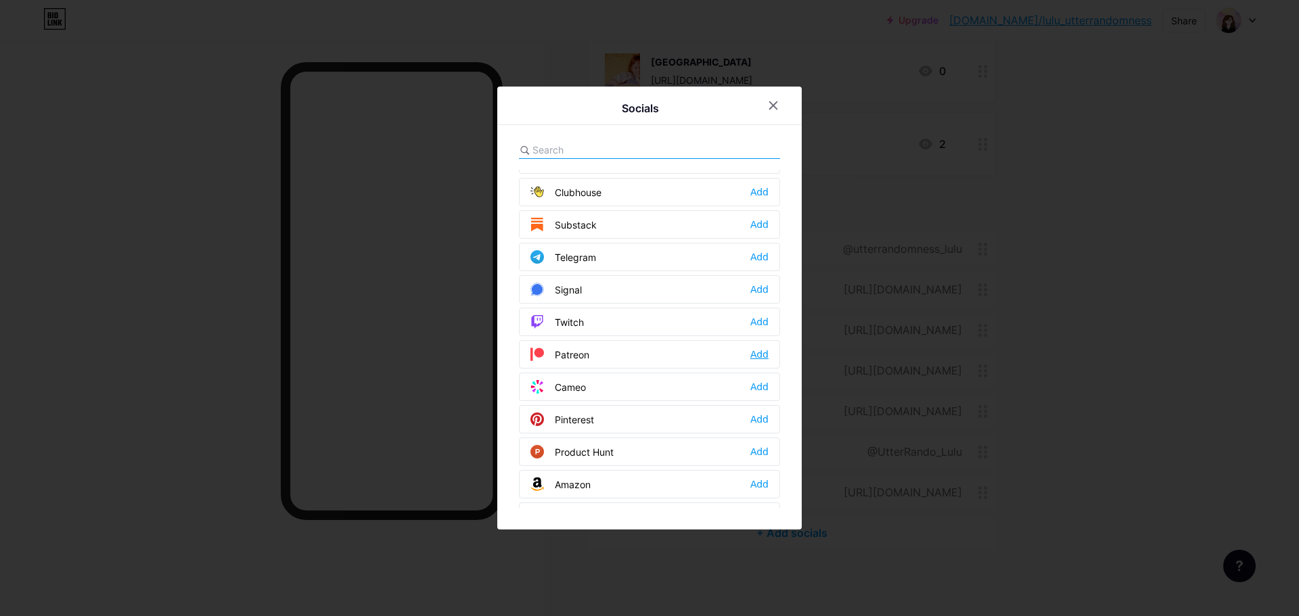
click at [754, 355] on div "Add" at bounding box center [759, 355] width 18 height 14
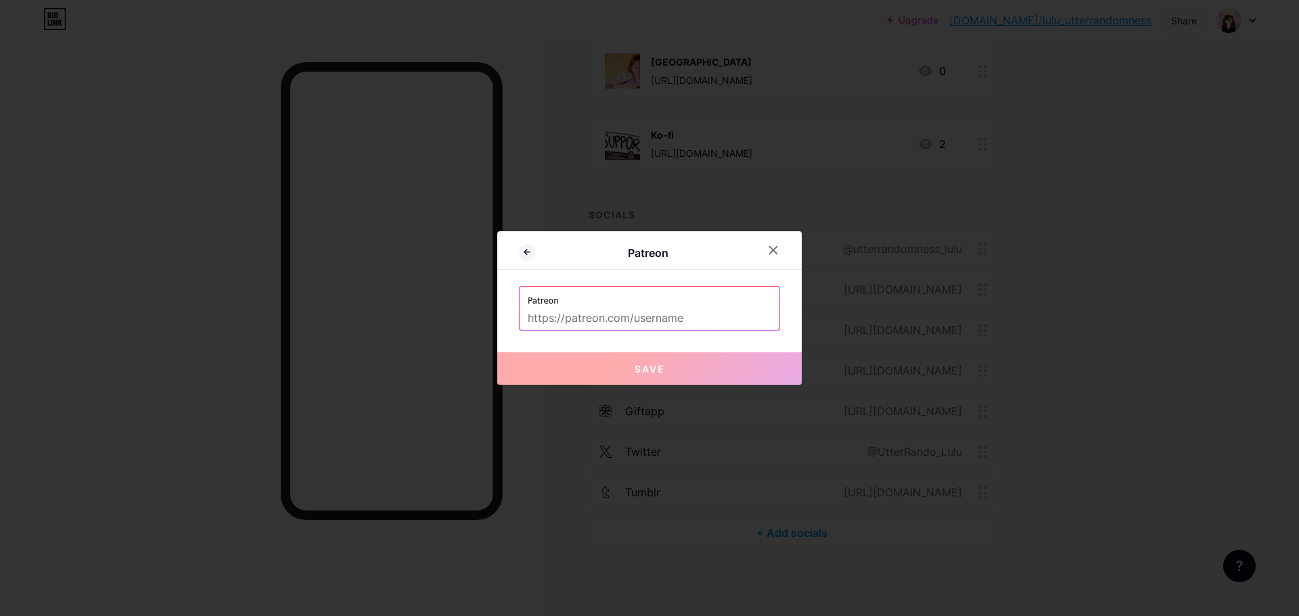
click at [610, 319] on input "text" at bounding box center [650, 318] width 244 height 23
click at [579, 313] on input "text" at bounding box center [650, 318] width 244 height 23
click at [767, 255] on div at bounding box center [773, 250] width 24 height 24
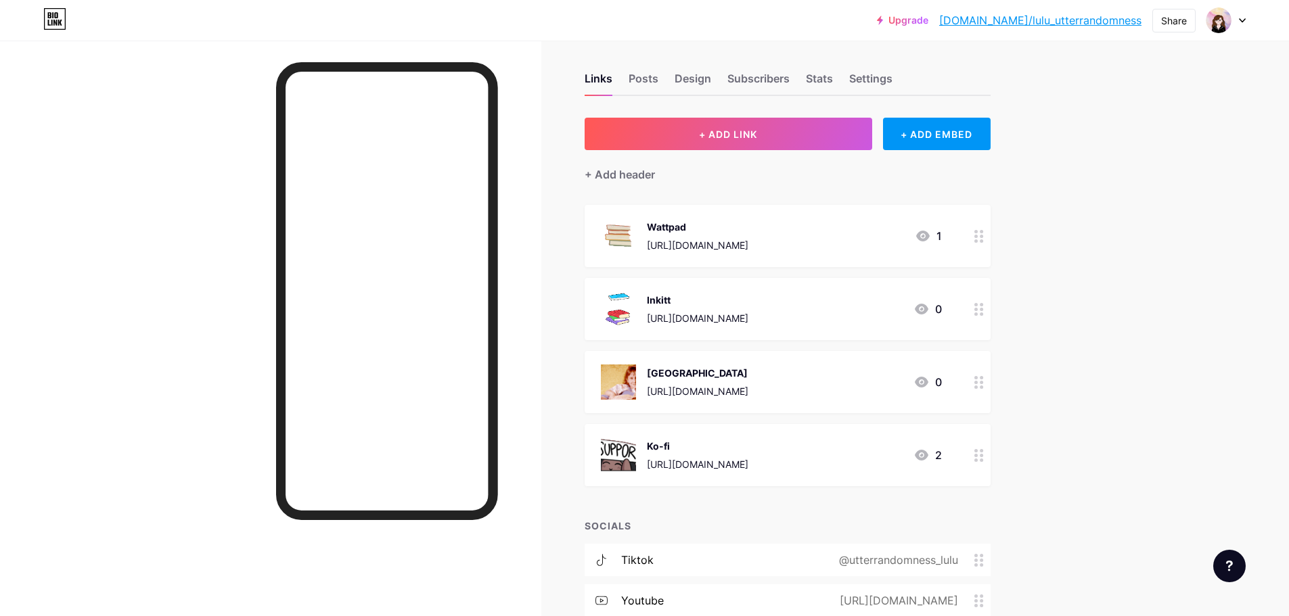
scroll to position [0, 0]
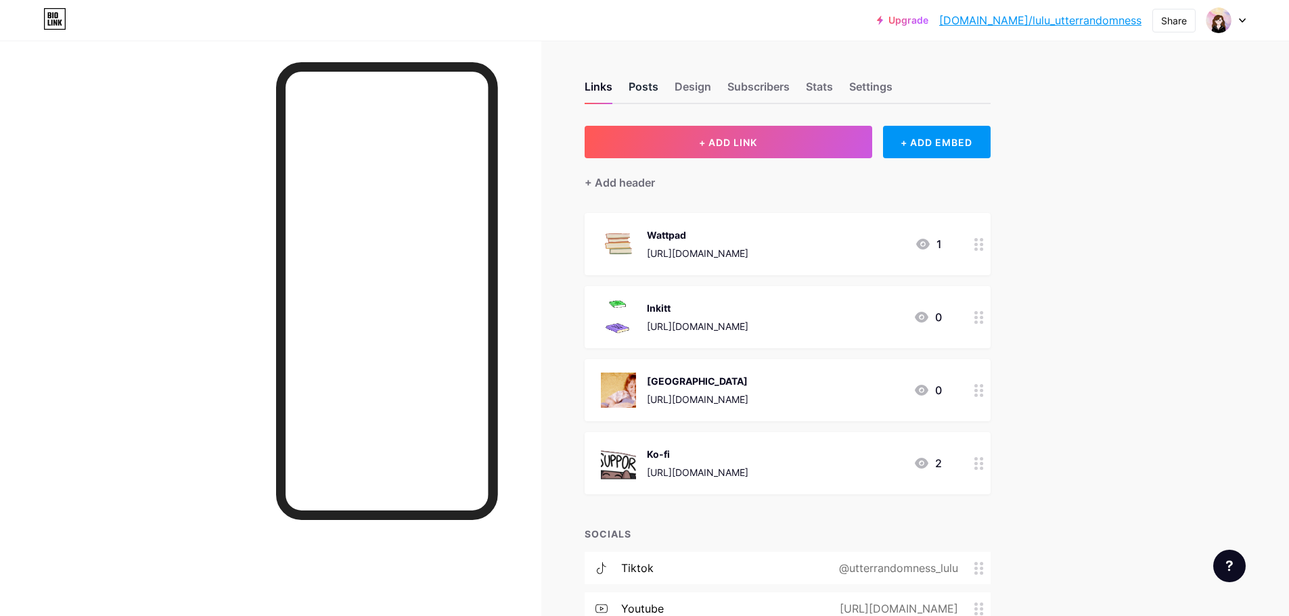
click at [654, 89] on div "Posts" at bounding box center [644, 90] width 30 height 24
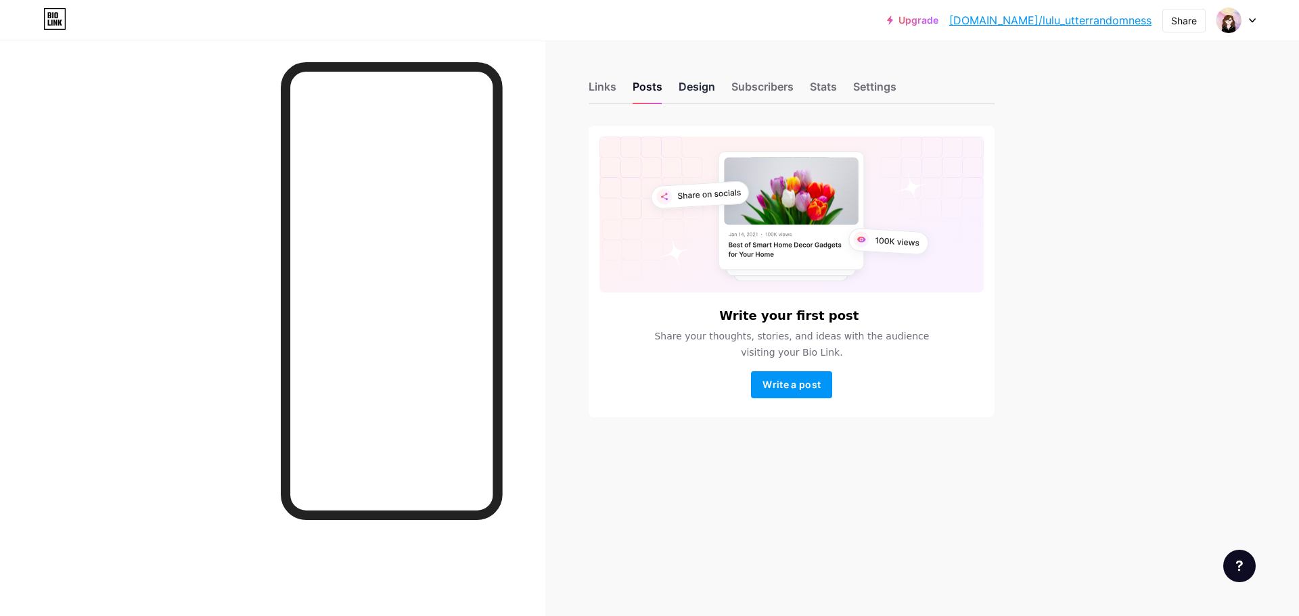
click at [704, 90] on div "Design" at bounding box center [697, 90] width 37 height 24
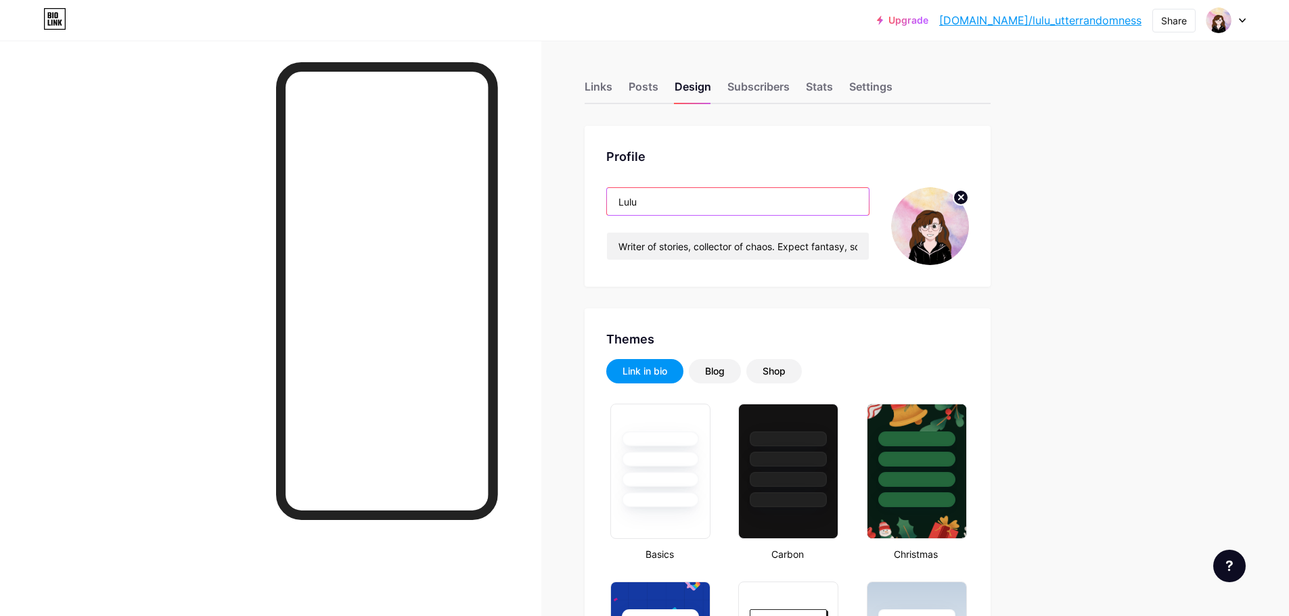
click at [655, 200] on input "Lulu" at bounding box center [738, 201] width 262 height 27
click at [760, 89] on div "Subscribers" at bounding box center [758, 90] width 62 height 24
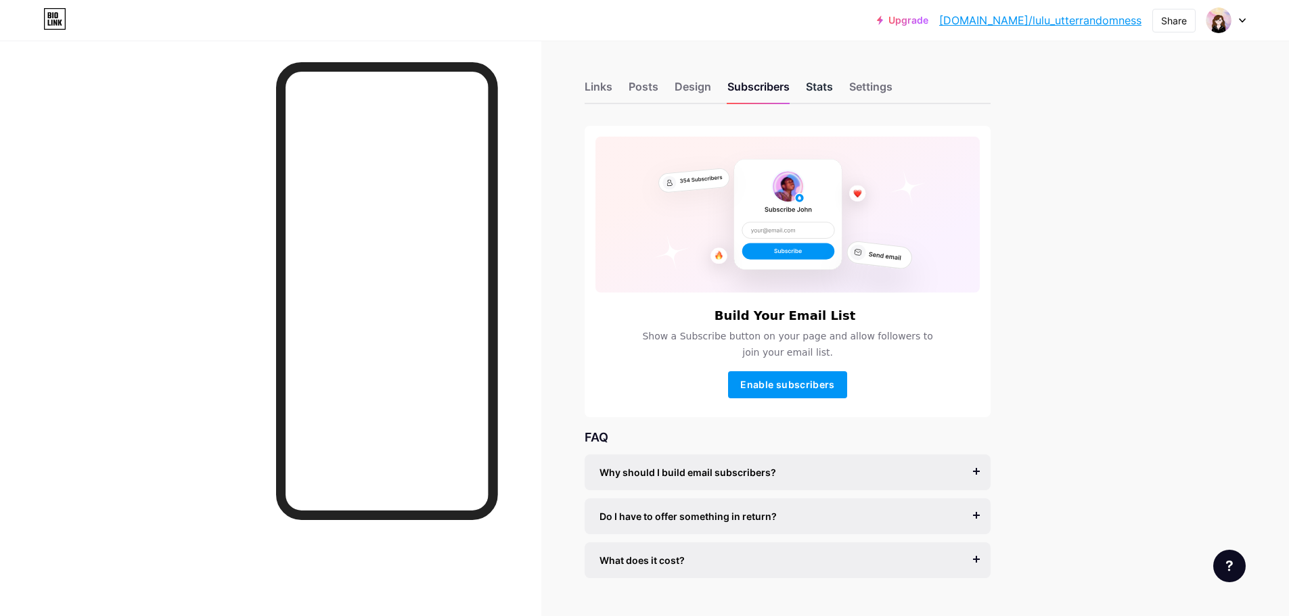
click at [821, 85] on div "Stats" at bounding box center [819, 90] width 27 height 24
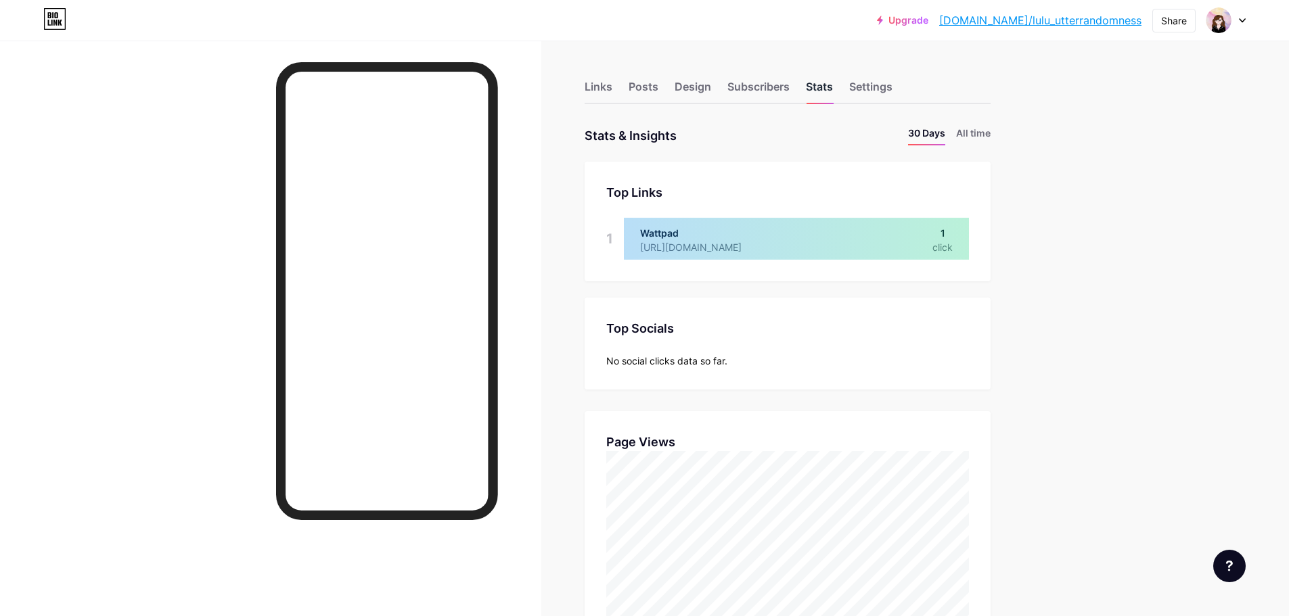
scroll to position [616, 1289]
click at [892, 85] on div "Settings" at bounding box center [870, 90] width 43 height 24
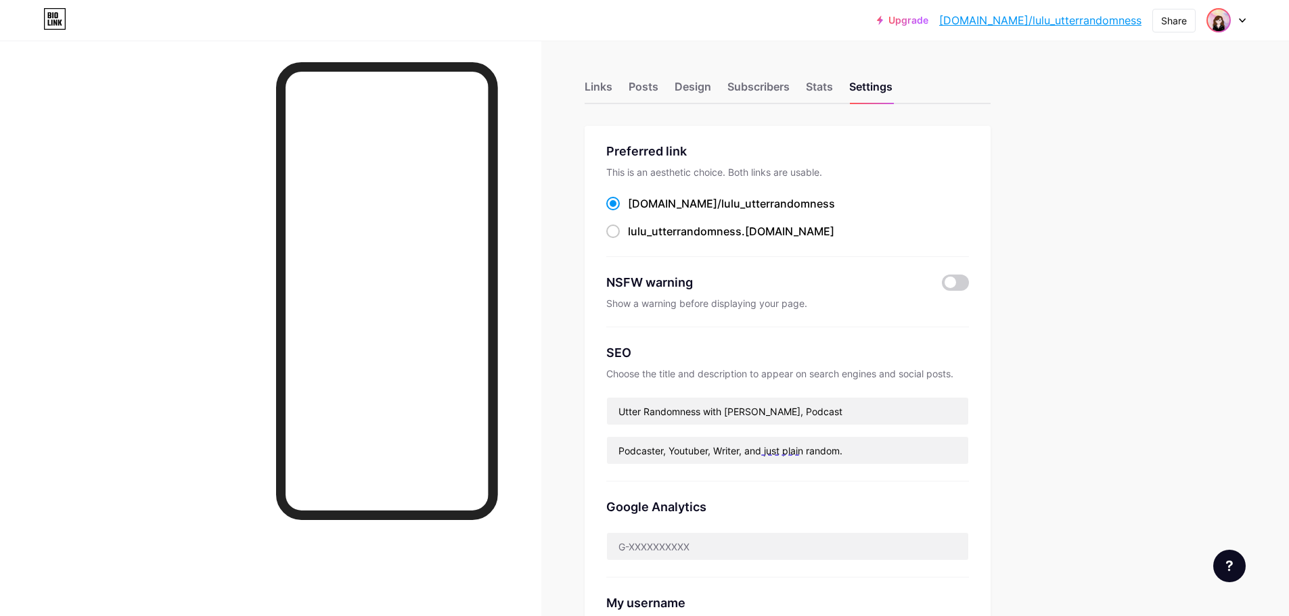
click at [1229, 30] on span at bounding box center [1219, 20] width 22 height 22
click at [1141, 259] on div "Upgrade [DOMAIN_NAME]/lulu_u... [DOMAIN_NAME]/lulu_utterrandomness Share Switch…" at bounding box center [644, 535] width 1289 height 1070
click at [603, 83] on div "Links" at bounding box center [599, 90] width 28 height 24
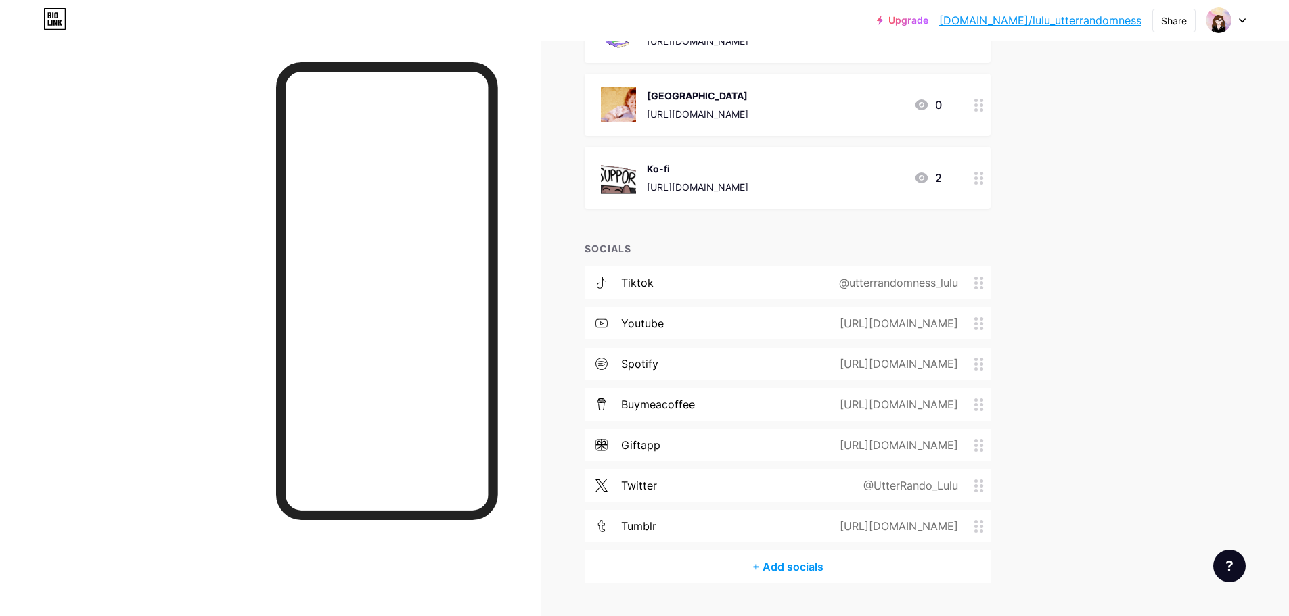
scroll to position [319, 0]
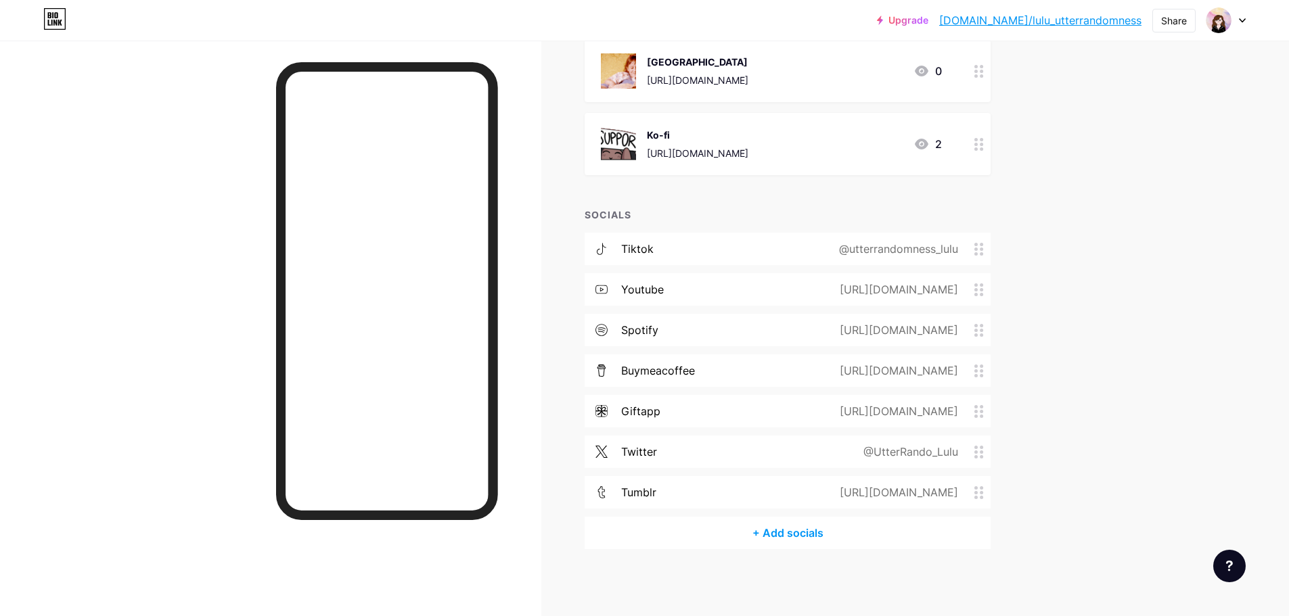
click at [838, 407] on div "[URL][DOMAIN_NAME]" at bounding box center [896, 411] width 156 height 16
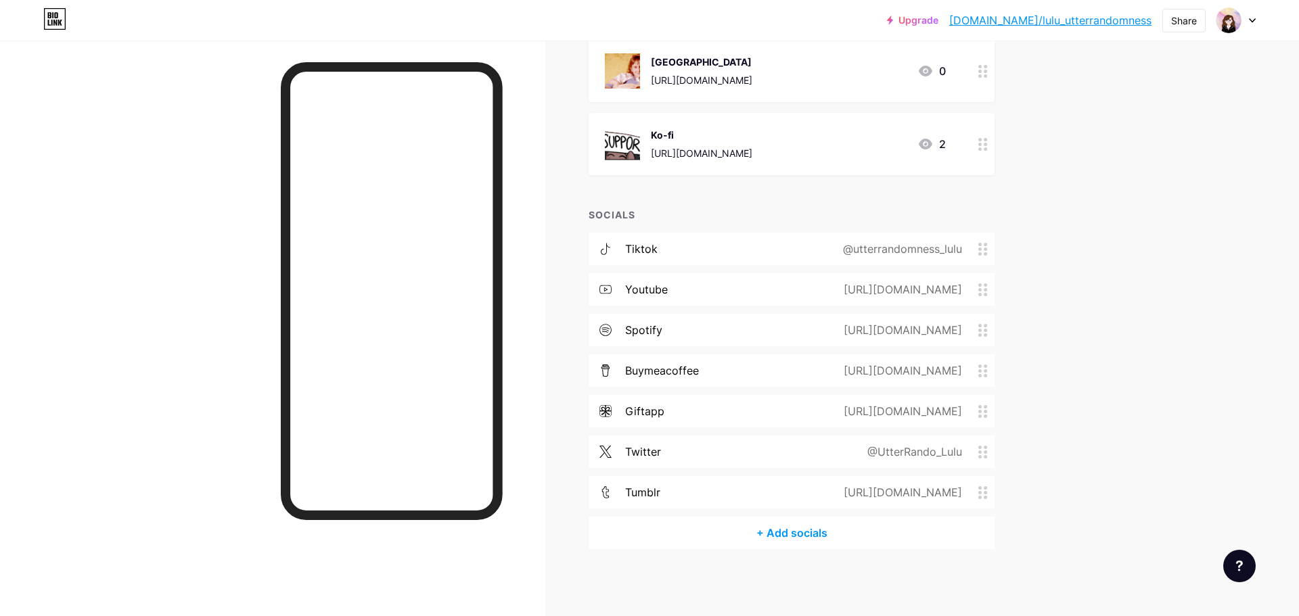
click at [614, 307] on input "[DOMAIN_NAME][URL]" at bounding box center [650, 306] width 244 height 23
click at [1106, 327] on div at bounding box center [649, 308] width 1299 height 616
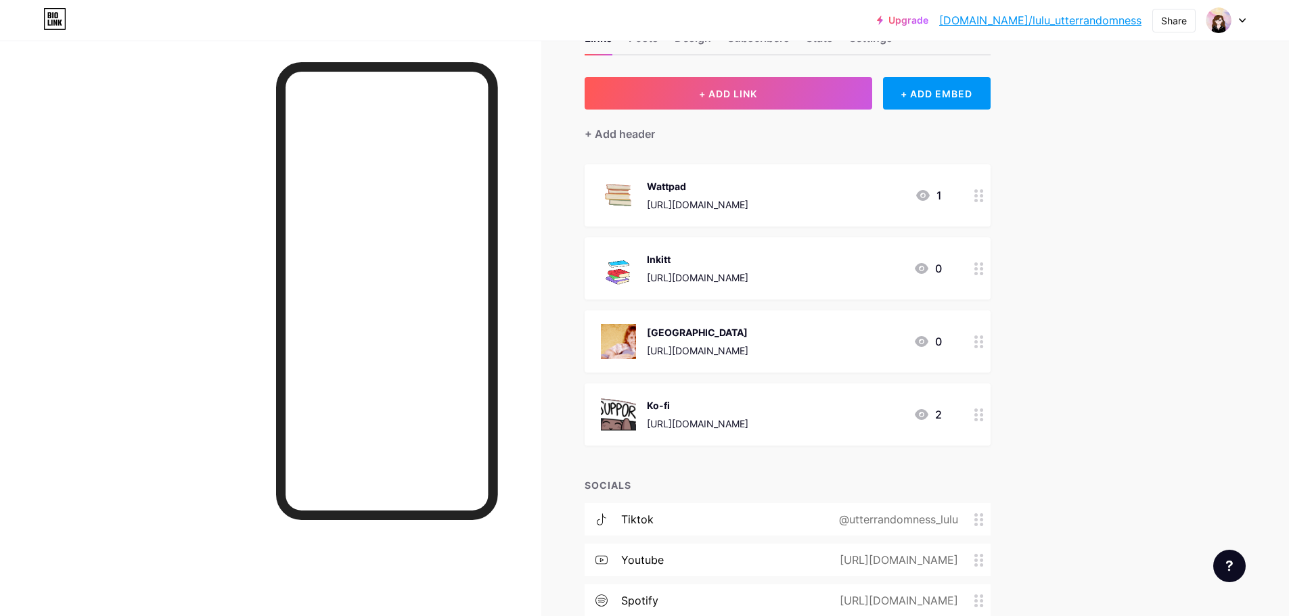
scroll to position [0, 0]
